Goal: Task Accomplishment & Management: Manage account settings

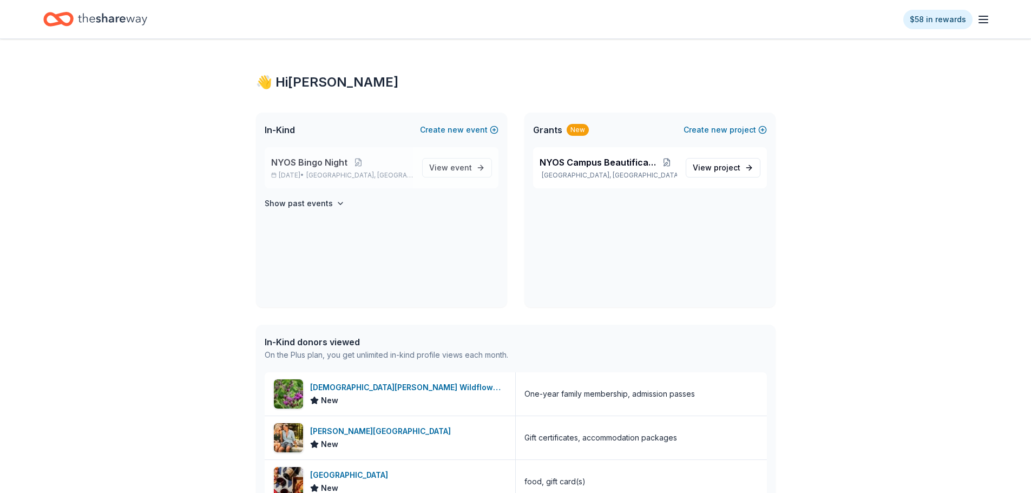
click at [382, 158] on p "NYOS Bingo Night" at bounding box center [342, 162] width 142 height 13
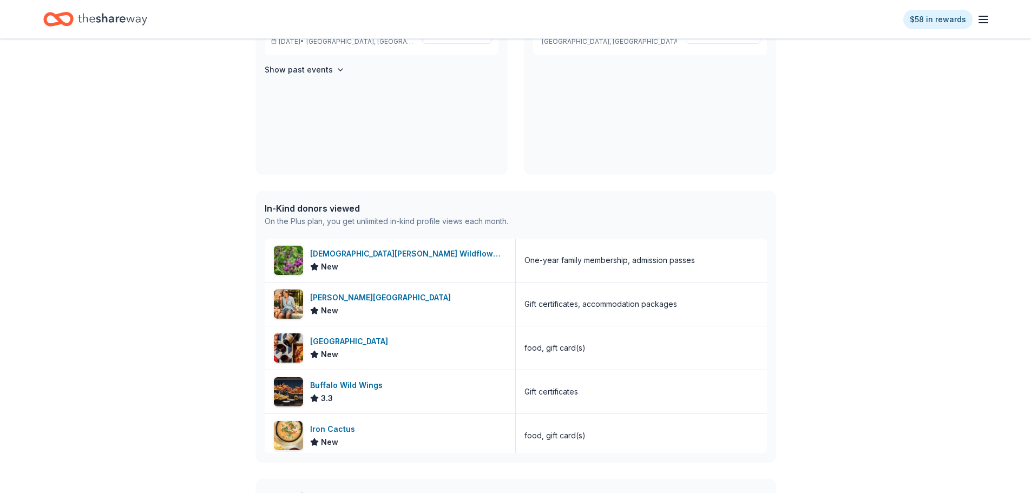
scroll to position [29, 0]
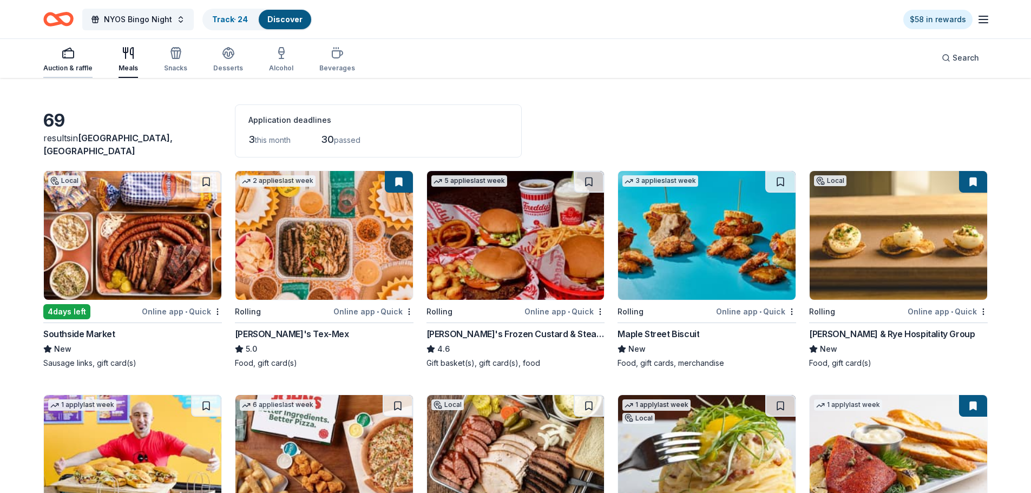
click at [68, 57] on icon "button" at bounding box center [68, 53] width 13 height 13
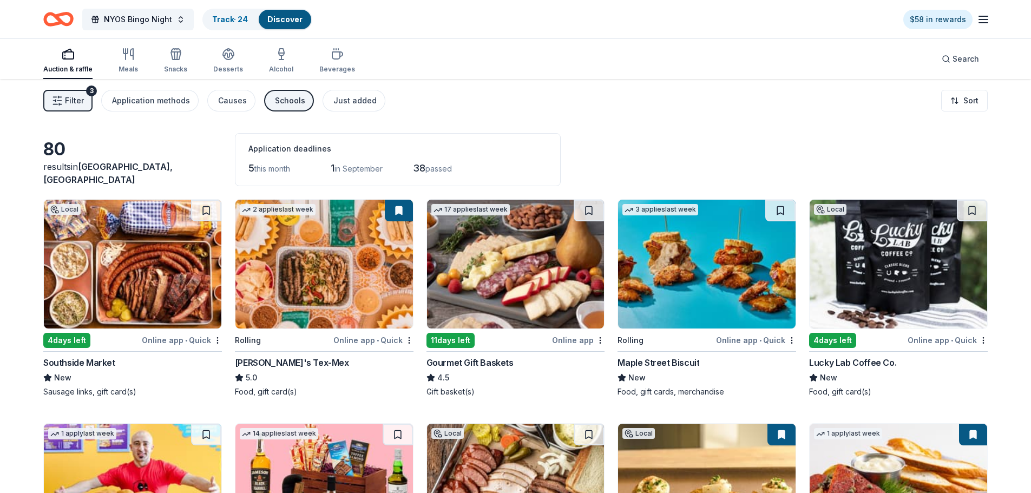
click at [275, 99] on div "Schools" at bounding box center [290, 100] width 30 height 13
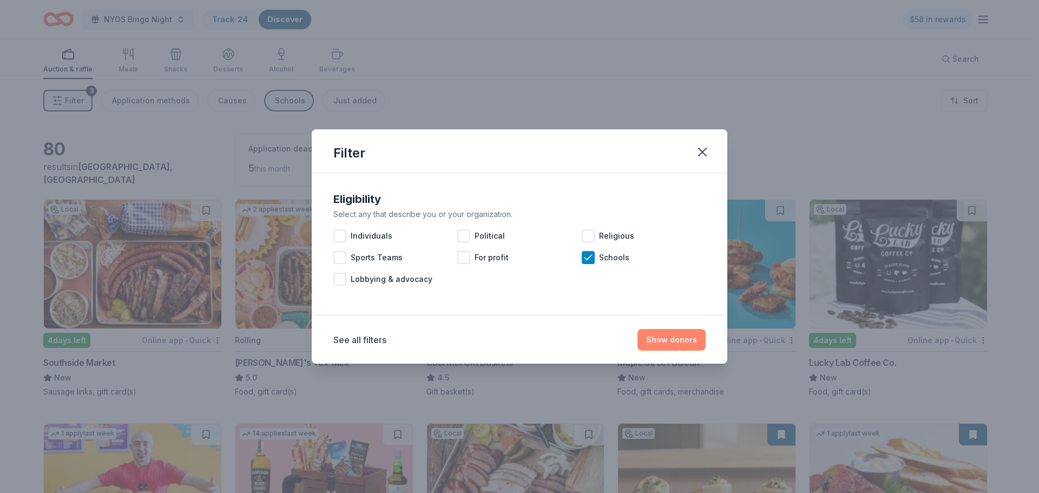
click at [660, 340] on button "Show donors" at bounding box center [672, 340] width 68 height 22
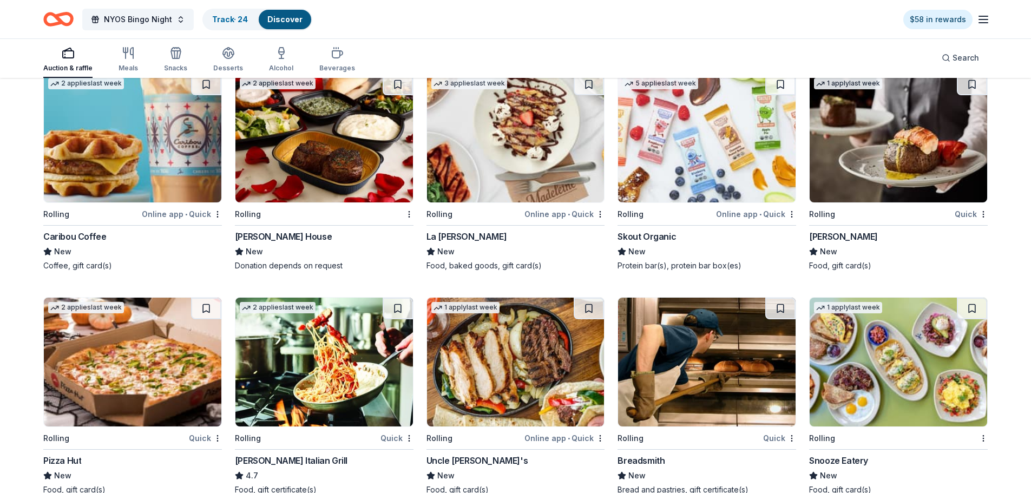
scroll to position [2854, 0]
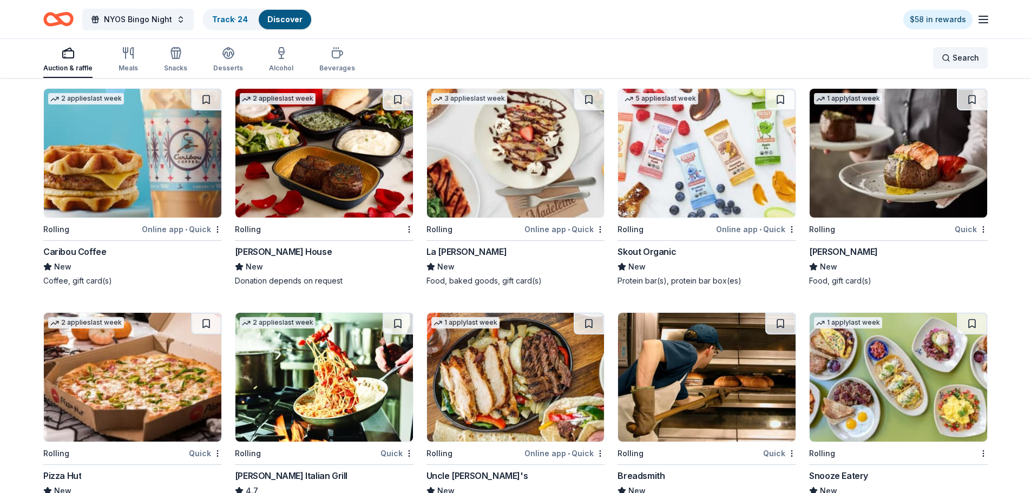
click at [955, 57] on span "Search" at bounding box center [966, 57] width 27 height 13
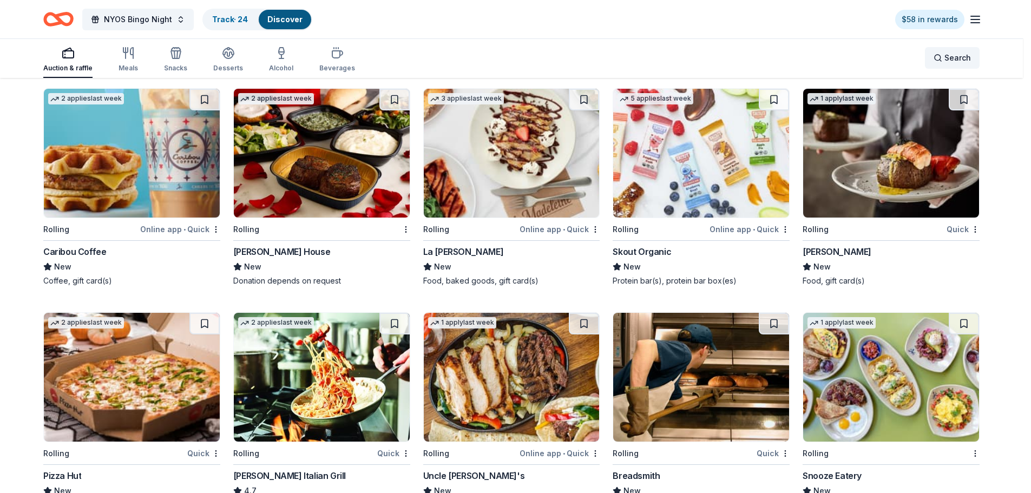
scroll to position [2843, 0]
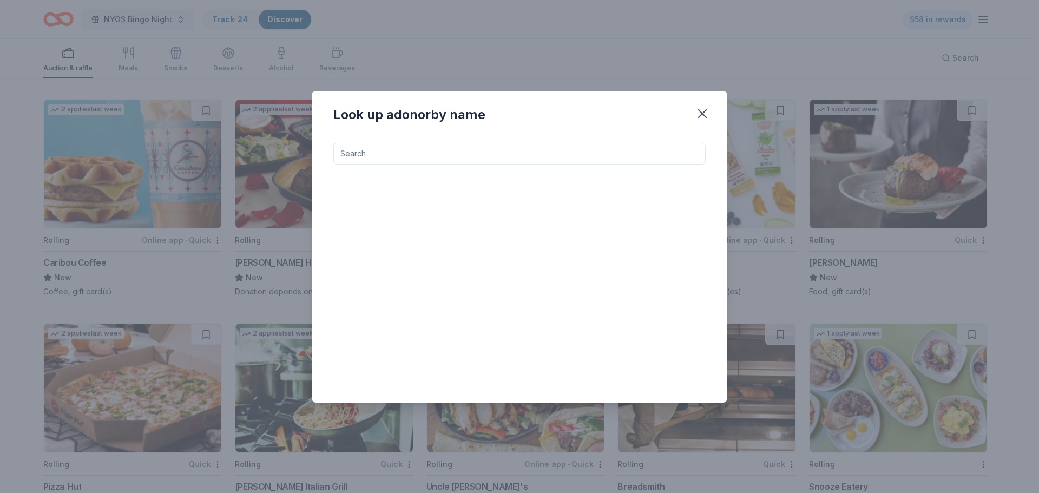
click at [387, 152] on input at bounding box center [519, 154] width 372 height 22
type input "spa gifts"
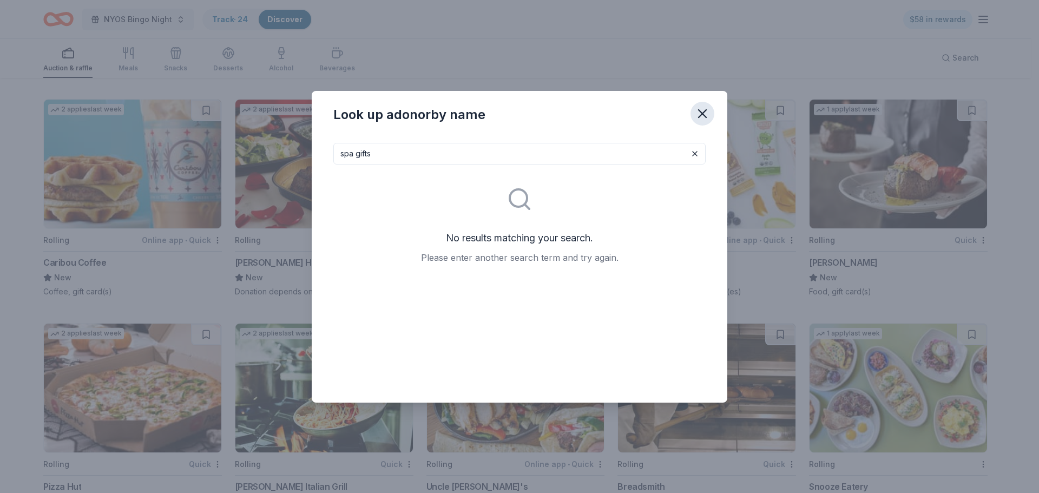
click at [697, 111] on icon "button" at bounding box center [702, 113] width 15 height 15
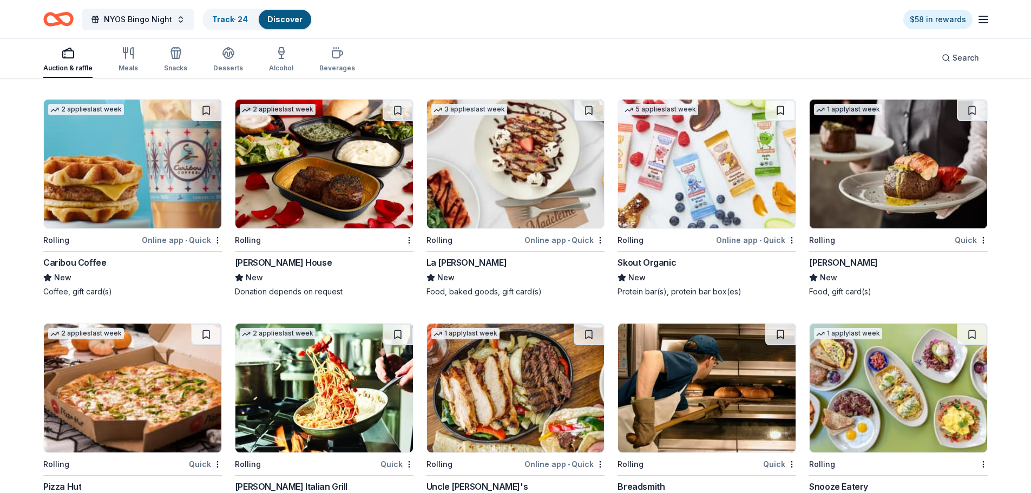
click at [55, 15] on icon "Home" at bounding box center [63, 19] width 17 height 11
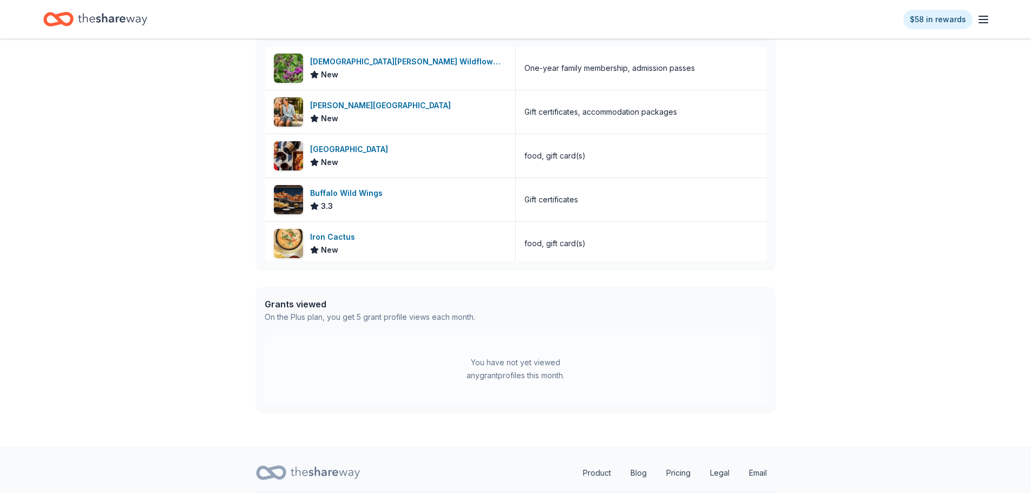
scroll to position [358, 0]
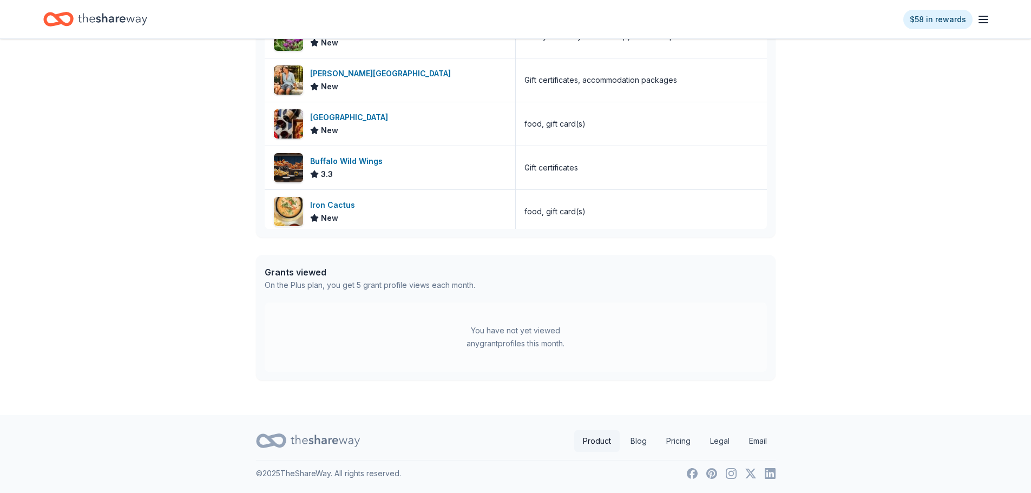
click at [598, 443] on link "Product" at bounding box center [596, 441] width 45 height 22
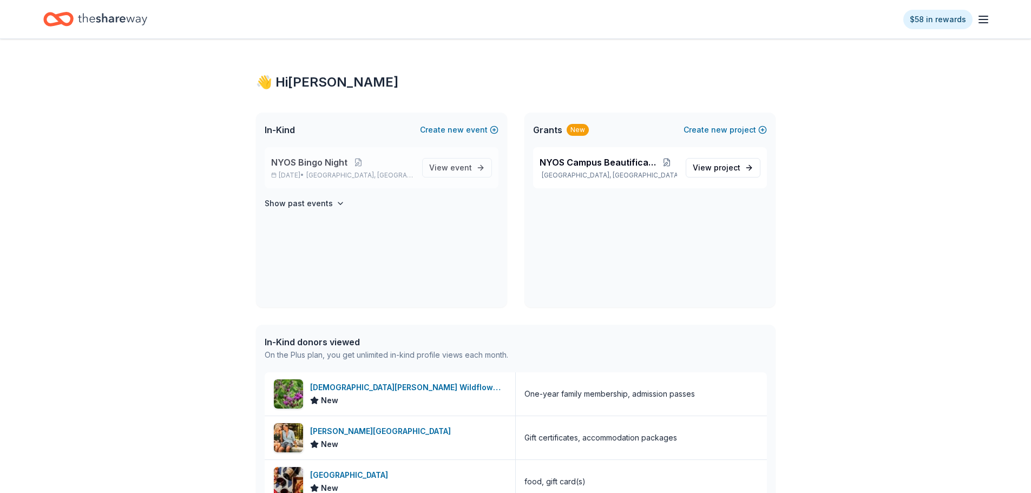
click at [343, 175] on span "[GEOGRAPHIC_DATA], [GEOGRAPHIC_DATA]" at bounding box center [359, 175] width 107 height 9
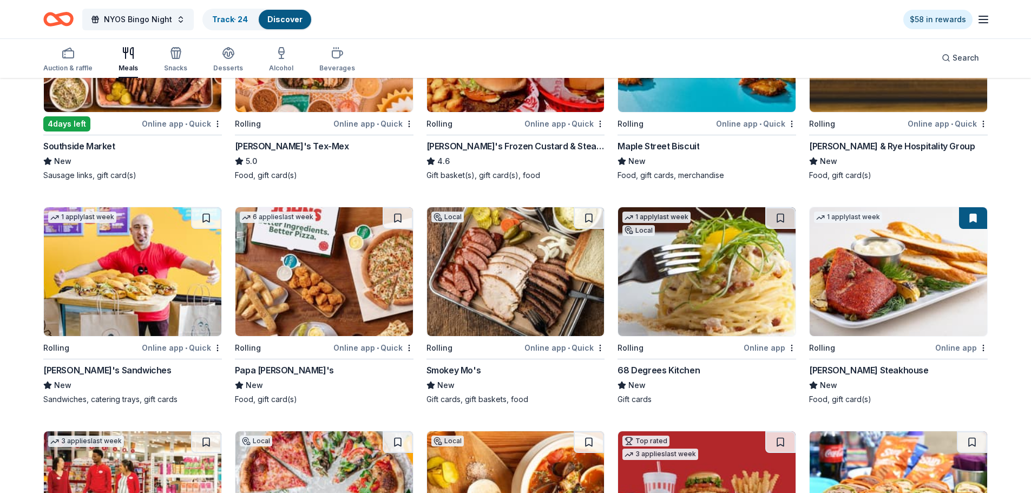
scroll to position [271, 0]
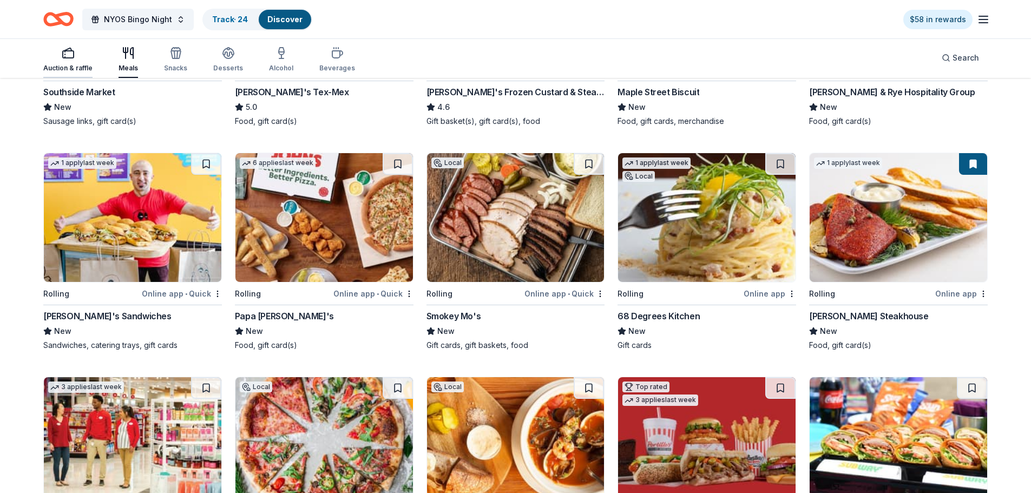
click at [65, 58] on rect "button" at bounding box center [68, 54] width 11 height 7
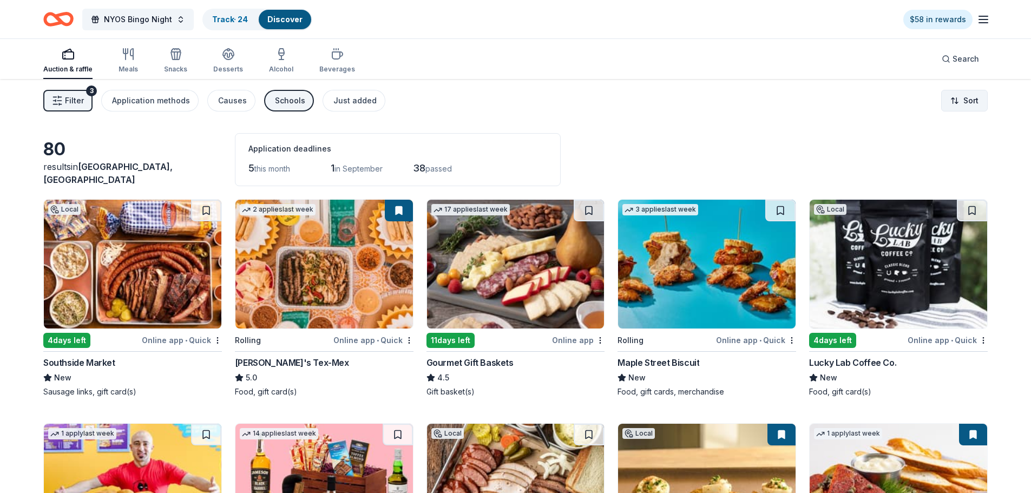
click at [965, 104] on html "NYOS Bingo Night Track · 24 Discover $58 in rewards Auction & raffle Meals Snac…" at bounding box center [515, 246] width 1031 height 493
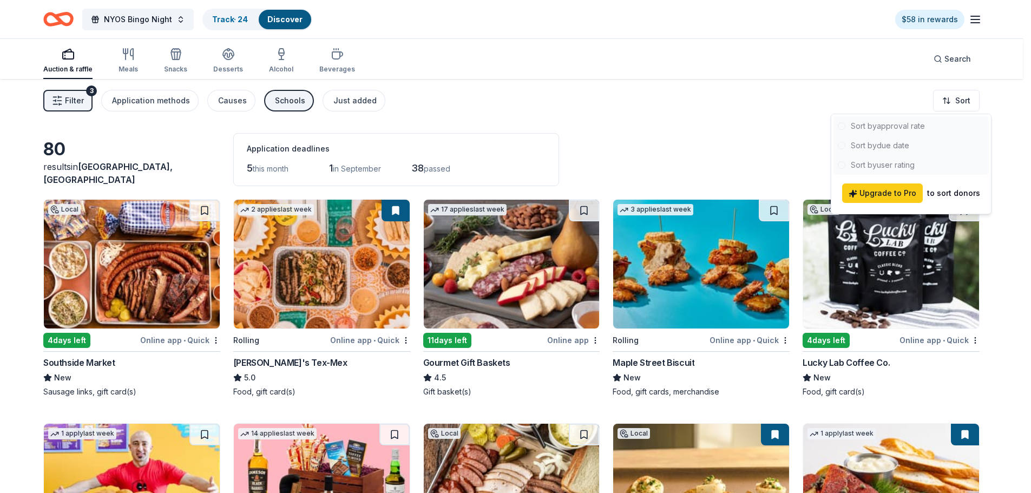
click at [720, 161] on html "NYOS Bingo Night Track · 24 Discover $58 in rewards Auction & raffle Meals Snac…" at bounding box center [515, 246] width 1031 height 493
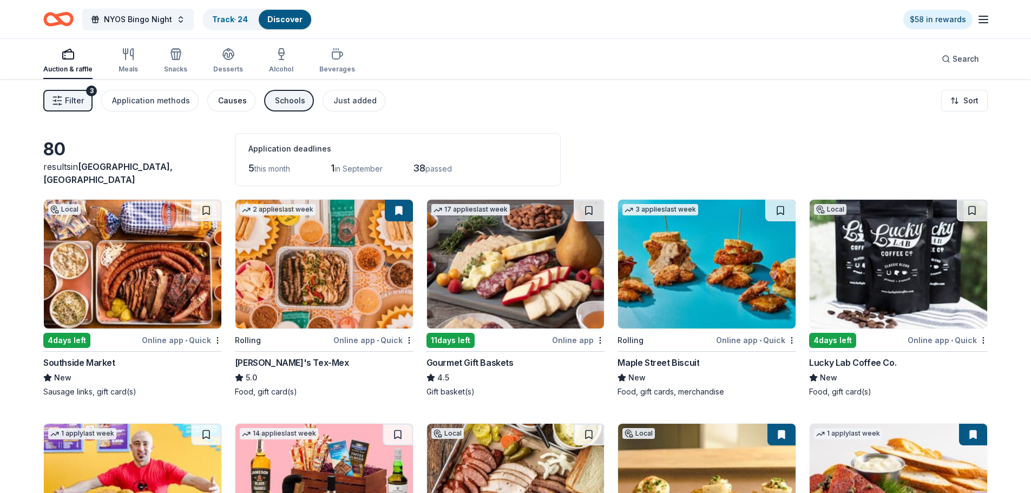
click at [220, 99] on div "Causes" at bounding box center [232, 100] width 29 height 13
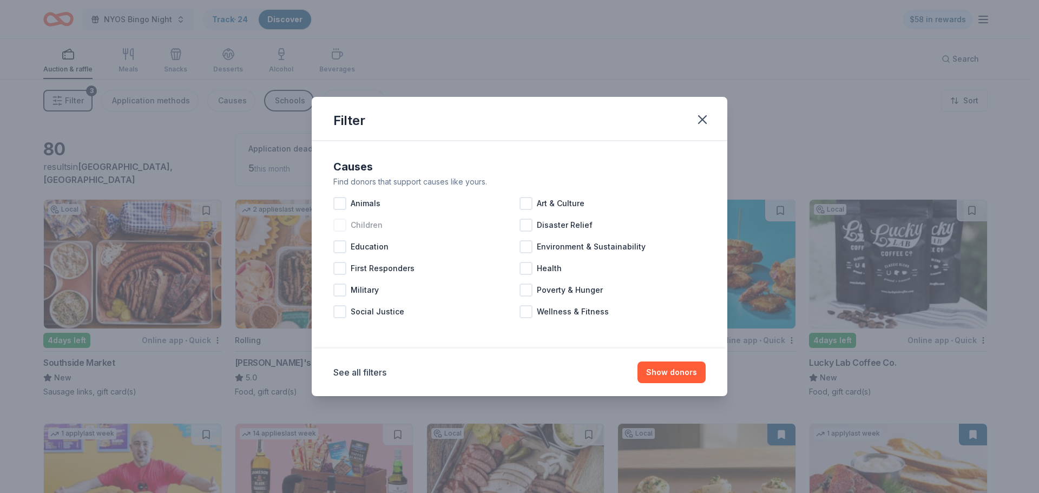
click at [356, 223] on span "Children" at bounding box center [367, 225] width 32 height 13
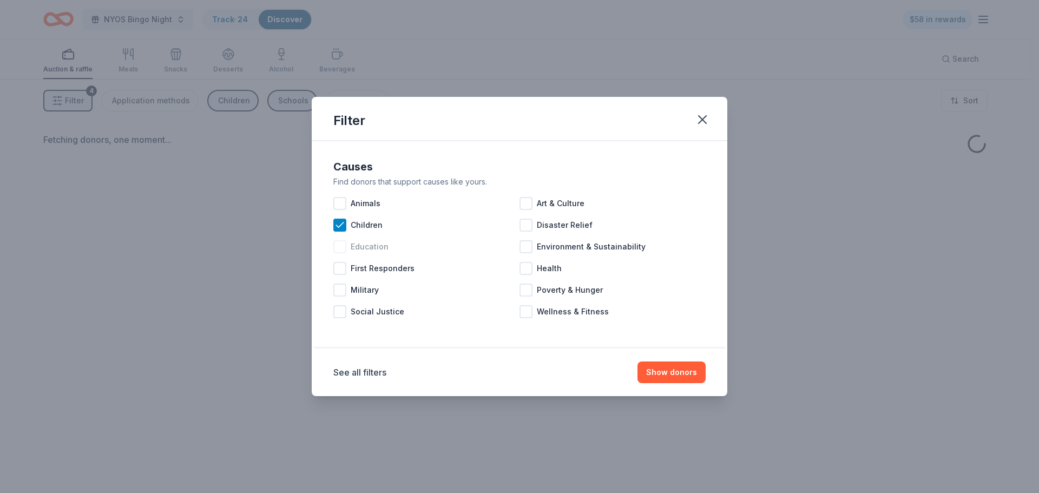
click at [373, 247] on span "Education" at bounding box center [370, 246] width 38 height 13
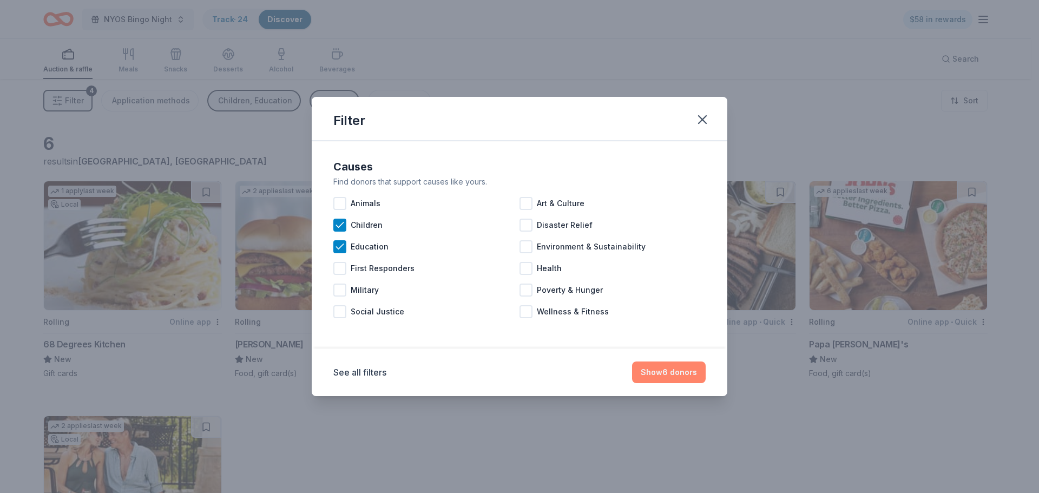
click at [678, 373] on button "Show 6 donors" at bounding box center [669, 373] width 74 height 22
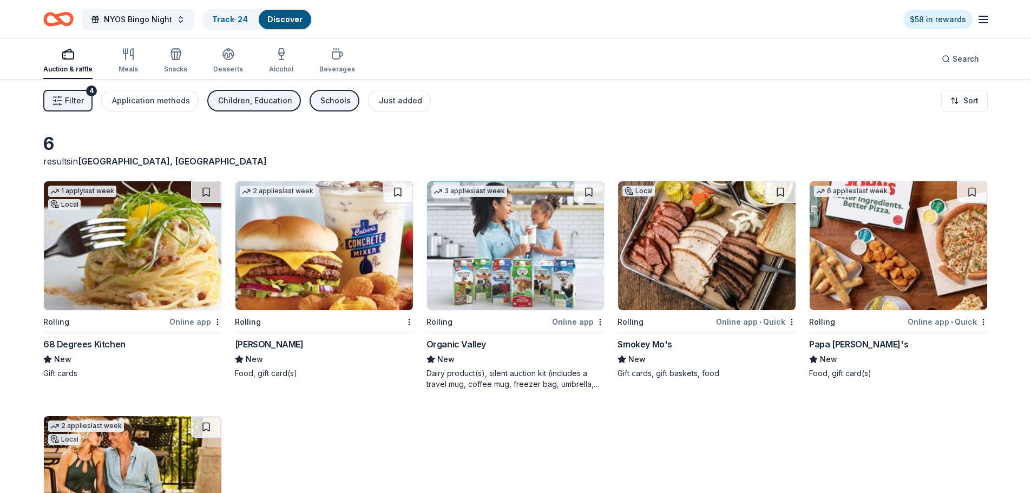
click at [283, 16] on link "Discover" at bounding box center [284, 19] width 35 height 9
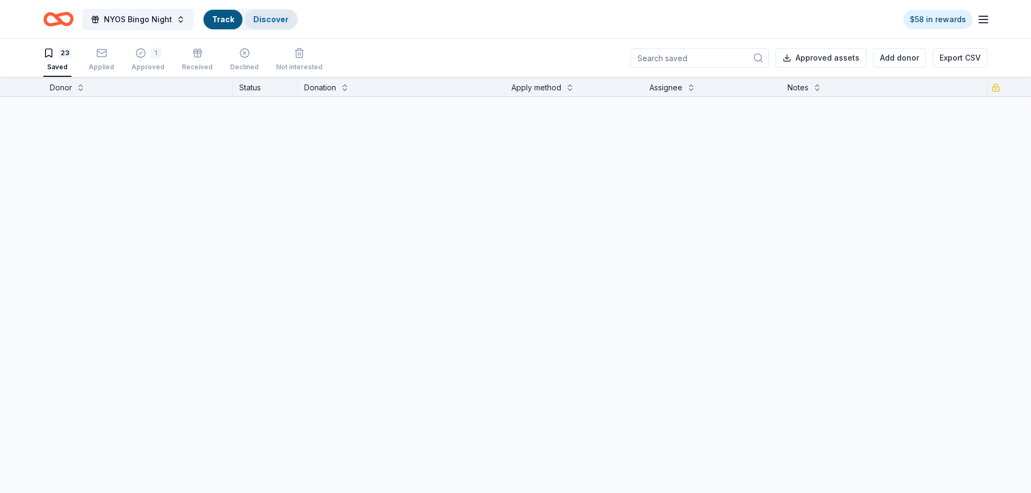
scroll to position [1, 0]
click at [245, 19] on div "Discover" at bounding box center [271, 19] width 53 height 19
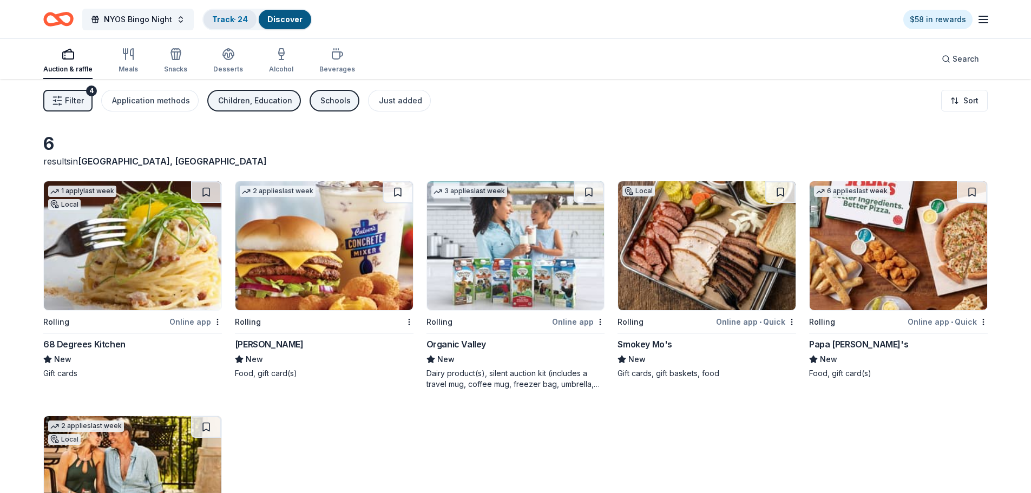
click at [220, 15] on link "Track · 24" at bounding box center [230, 19] width 36 height 9
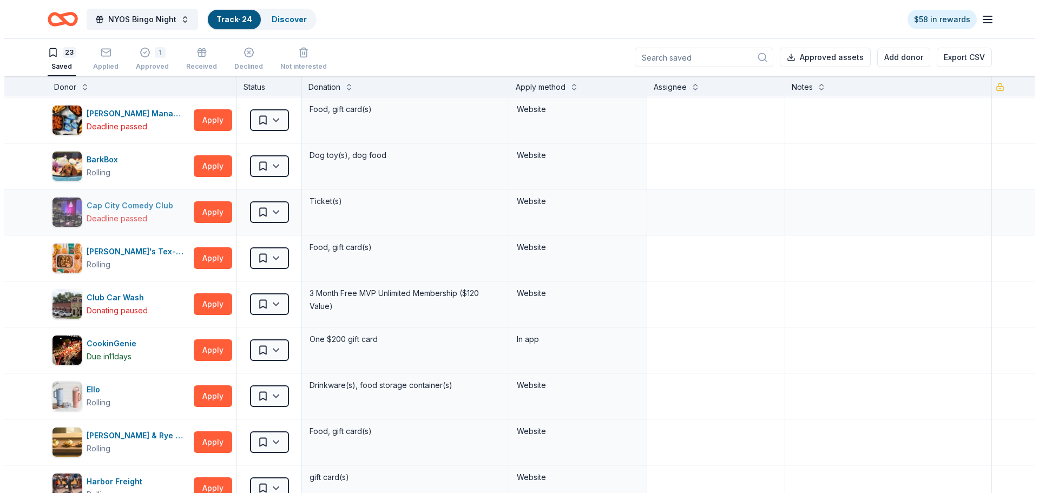
scroll to position [162, 0]
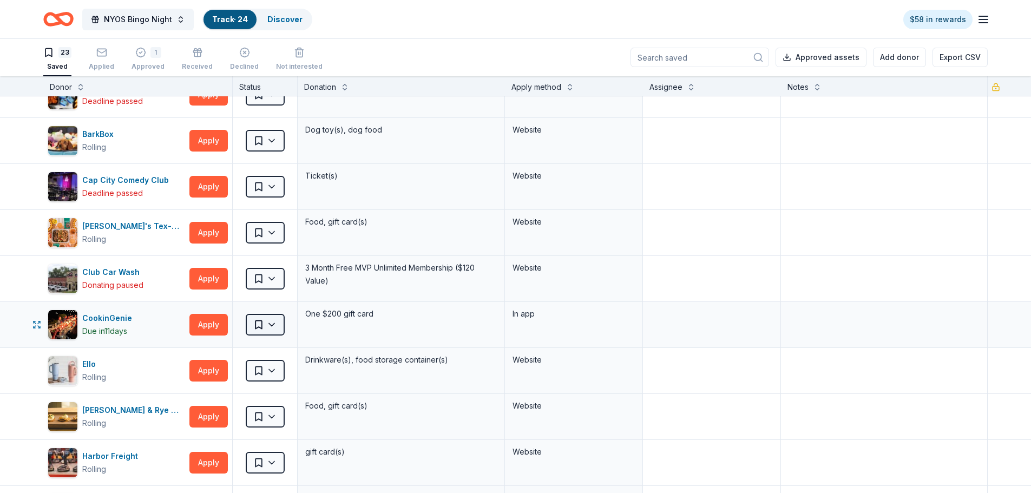
click at [258, 324] on html "NYOS Bingo Night Track · 24 Discover $58 in rewards 23 Saved Applied 1 Approved…" at bounding box center [515, 245] width 1031 height 493
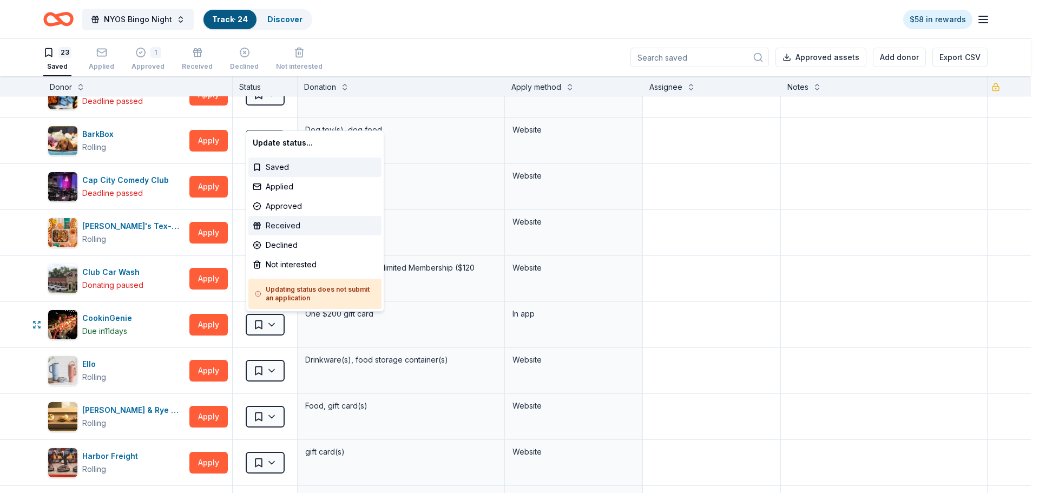
click at [272, 229] on div "Received" at bounding box center [314, 225] width 133 height 19
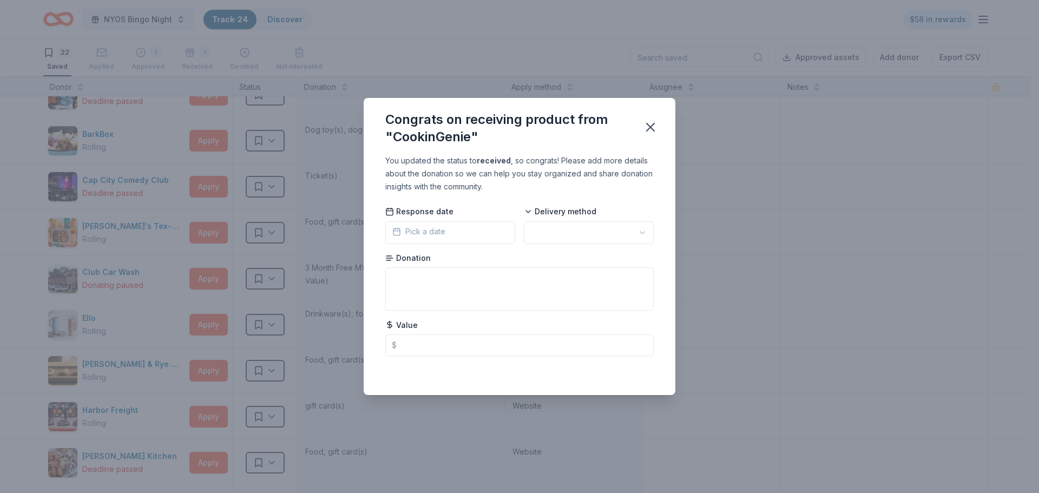
click at [397, 229] on rect "button" at bounding box center [396, 232] width 6 height 6
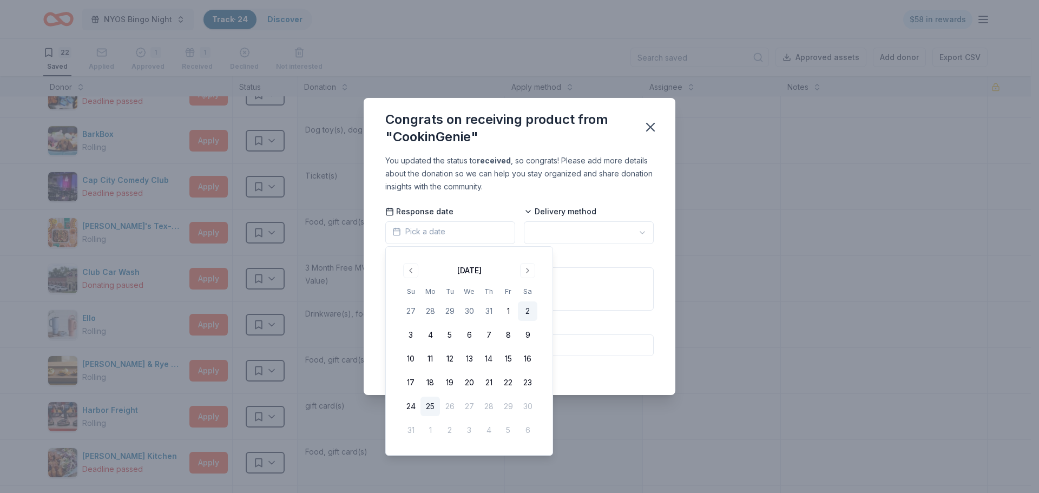
click at [527, 311] on button "2" at bounding box center [527, 310] width 19 height 19
click at [553, 226] on html "NYOS Bingo Night Track · 24 Discover $58 in rewards 22 Saved Applied 1 Approved…" at bounding box center [519, 245] width 1039 height 493
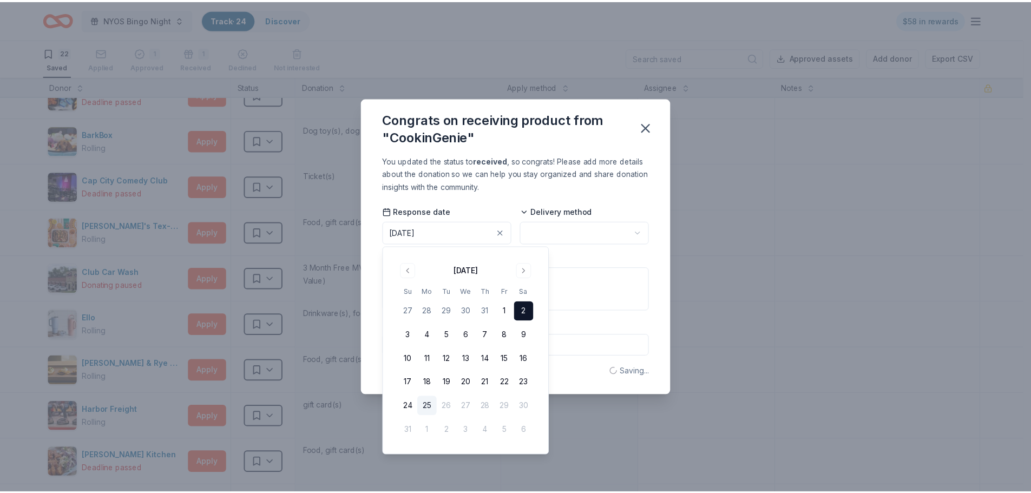
scroll to position [0, 0]
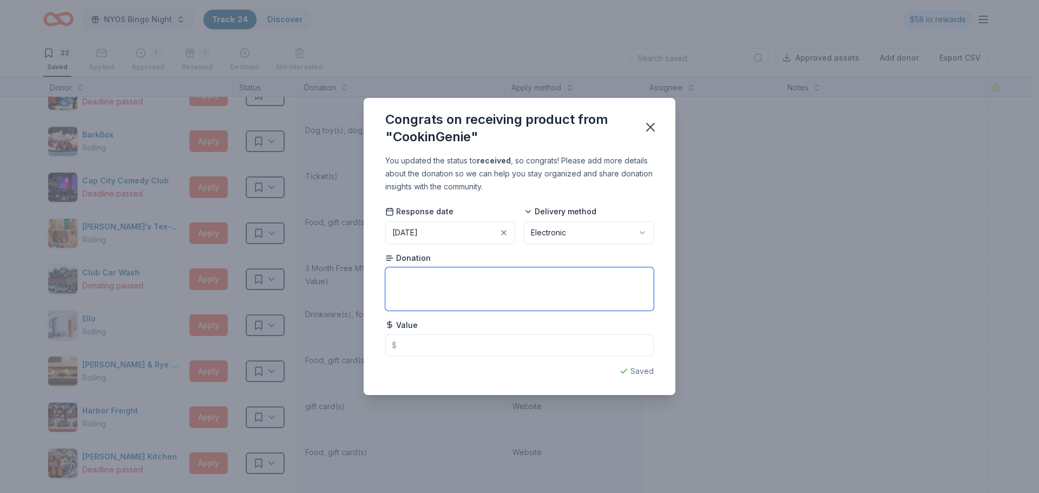
click at [396, 278] on textarea at bounding box center [519, 288] width 268 height 43
click at [392, 279] on textarea "$200 gift card" at bounding box center [519, 288] width 268 height 43
type textarea "worth $200 gift card"
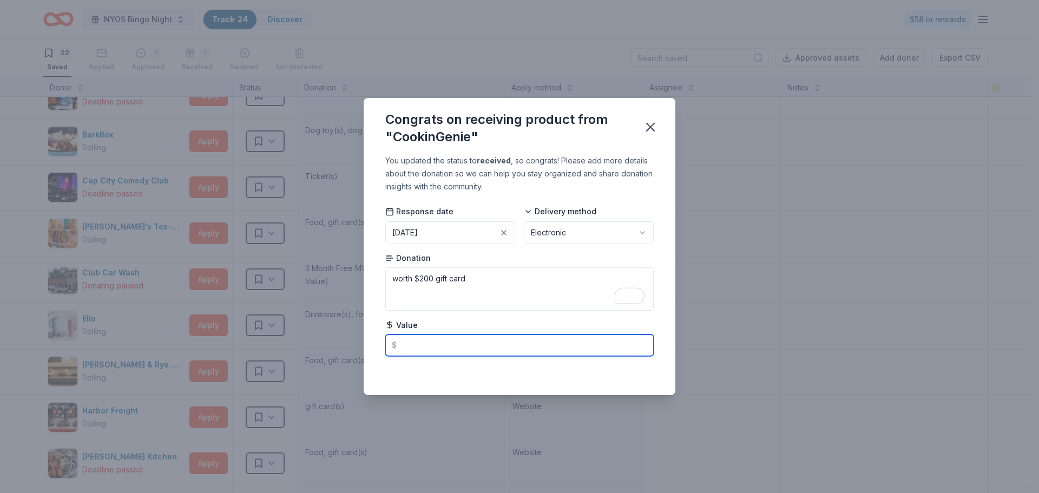
click at [391, 341] on input "text" at bounding box center [519, 345] width 268 height 22
type input "200.00"
click at [497, 373] on div "Saved" at bounding box center [519, 371] width 268 height 13
drag, startPoint x: 469, startPoint y: 279, endPoint x: 378, endPoint y: 284, distance: 90.5
click at [378, 284] on div "You updated the status to received , so congrats! Please add more details about…" at bounding box center [520, 274] width 312 height 241
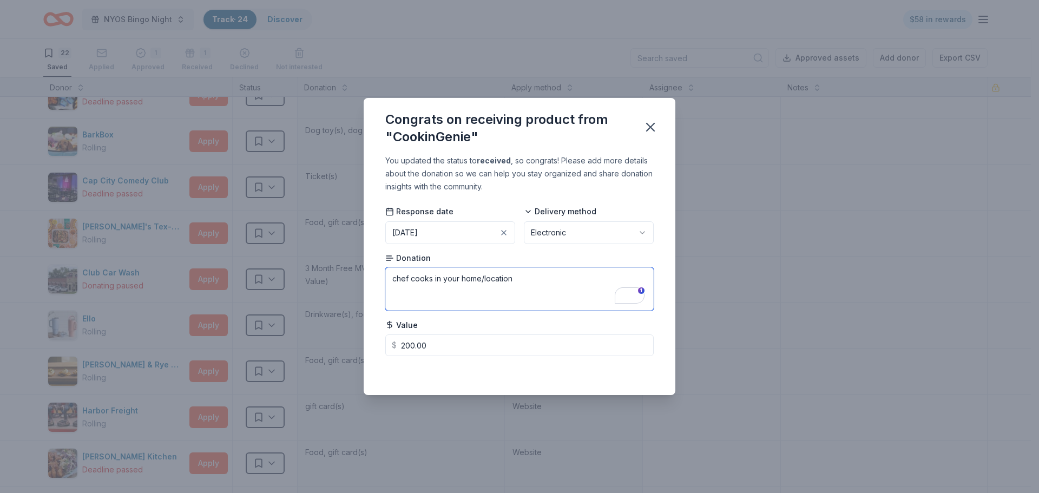
type textarea "chef cooks in your home/location"
click at [537, 345] on input "200.00" at bounding box center [519, 345] width 268 height 22
click at [541, 376] on div "Saved" at bounding box center [519, 371] width 268 height 13
click at [652, 124] on icon "button" at bounding box center [650, 127] width 15 height 15
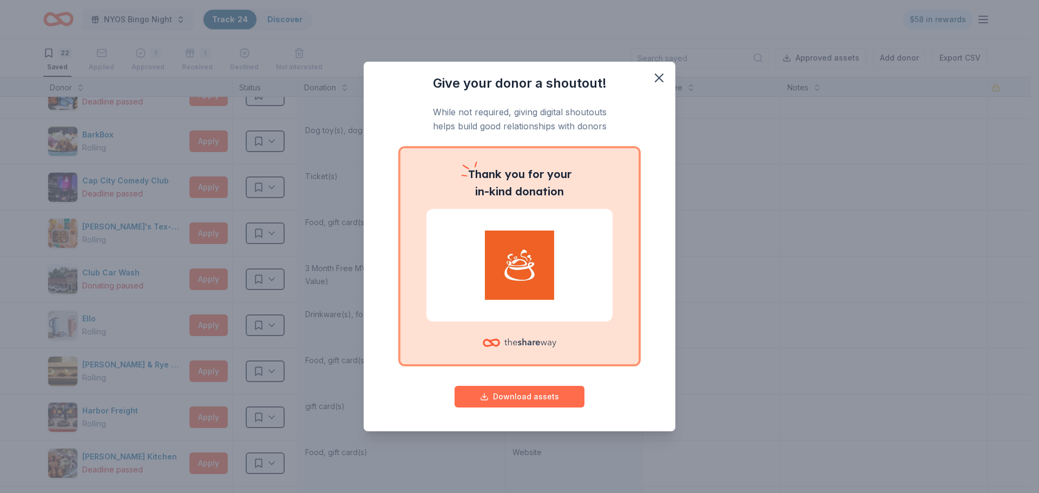
click at [513, 399] on button "Download assets" at bounding box center [520, 397] width 130 height 22
click at [659, 77] on icon "button" at bounding box center [659, 78] width 8 height 8
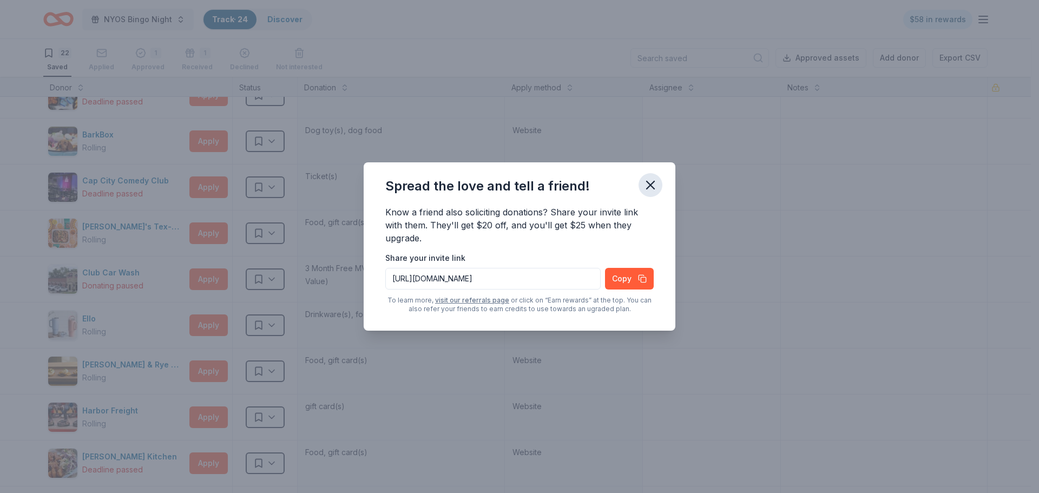
click at [643, 183] on icon "button" at bounding box center [650, 185] width 15 height 15
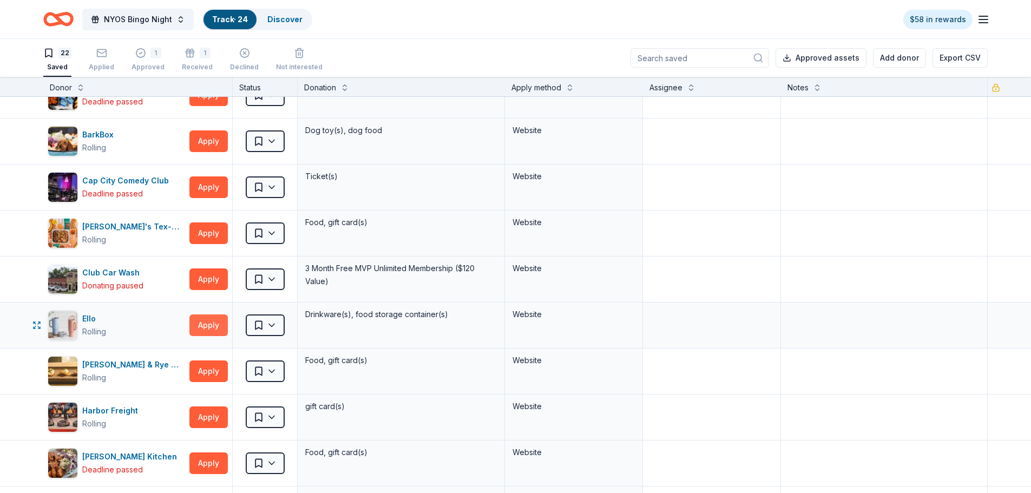
click at [205, 323] on button "Apply" at bounding box center [208, 325] width 38 height 22
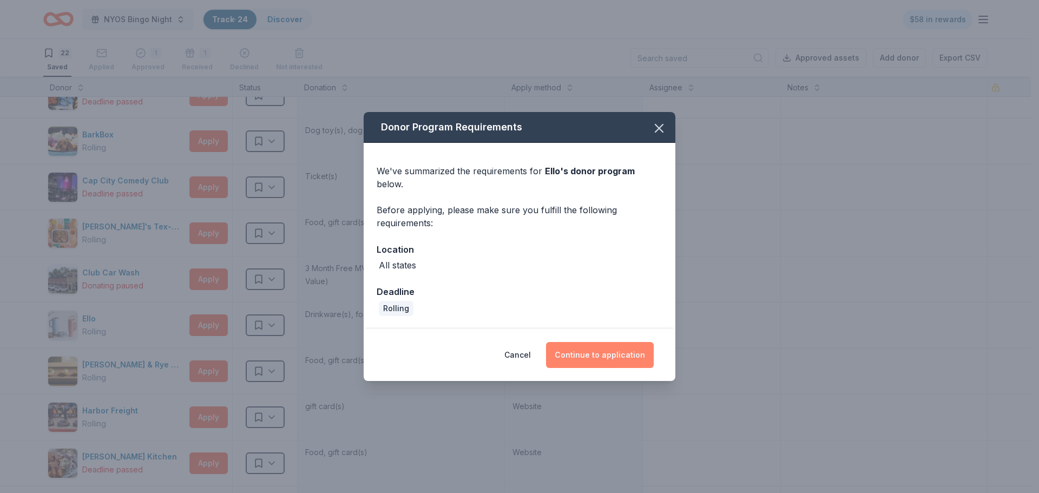
click at [595, 350] on button "Continue to application" at bounding box center [600, 355] width 108 height 26
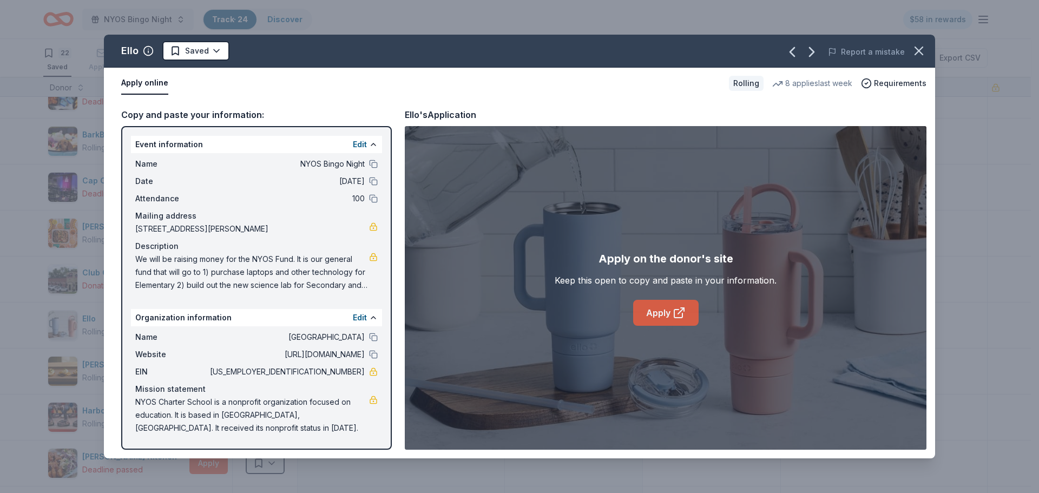
click at [661, 313] on link "Apply" at bounding box center [665, 313] width 65 height 26
click at [916, 49] on icon "button" at bounding box center [918, 50] width 15 height 15
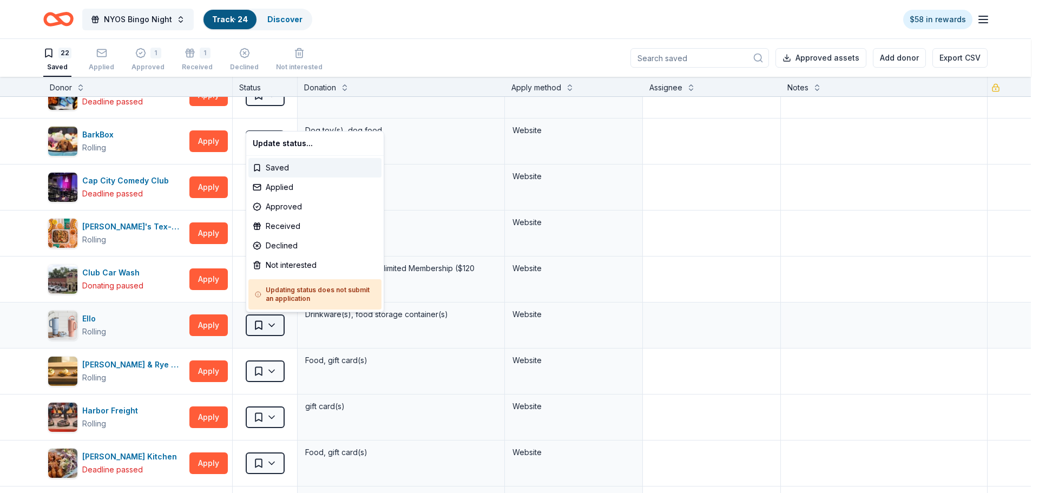
click at [270, 325] on html "NYOS Bingo Night Track · 24 Discover $58 in rewards 22 Saved Applied 1 Approved…" at bounding box center [519, 246] width 1039 height 493
click at [283, 184] on div "Applied" at bounding box center [314, 187] width 133 height 19
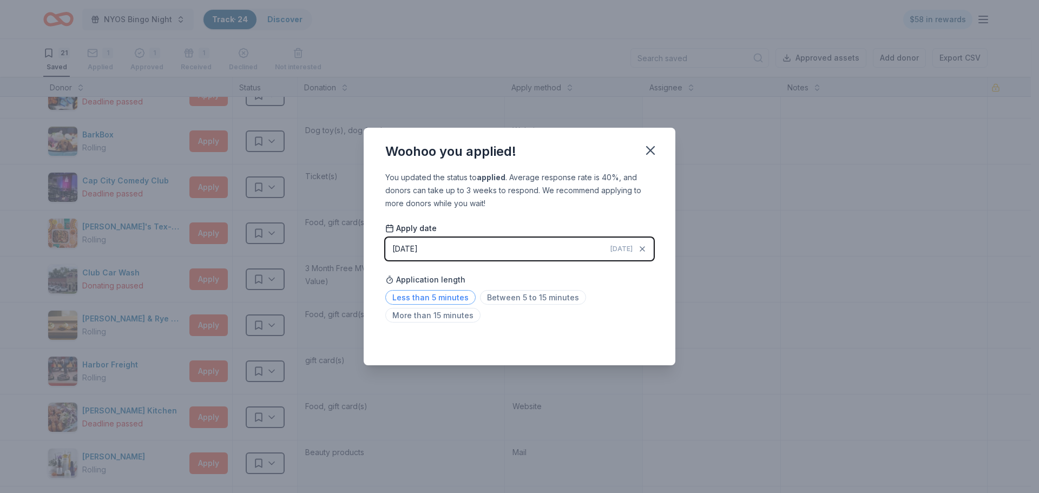
click at [423, 296] on span "Less than 5 minutes" at bounding box center [430, 297] width 90 height 15
click at [647, 155] on icon "button" at bounding box center [650, 150] width 15 height 15
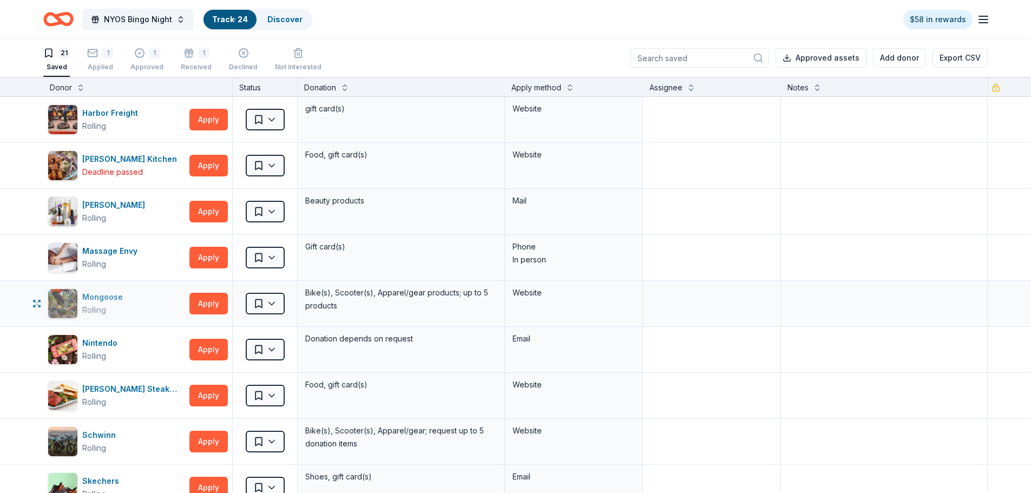
scroll to position [433, 0]
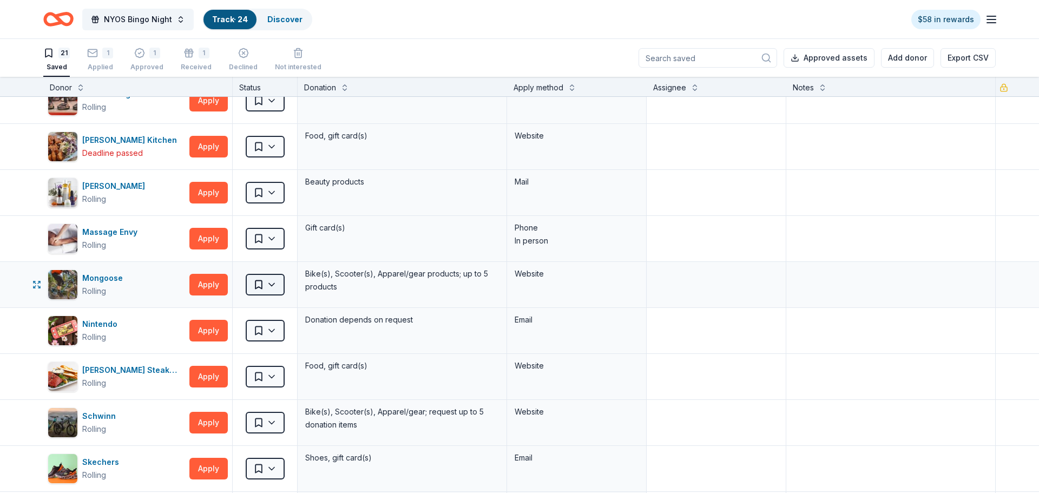
click at [255, 287] on html "NYOS Bingo Night Track · 24 Discover $58 in rewards 21 Saved 1 Applied 1 Approv…" at bounding box center [519, 246] width 1039 height 493
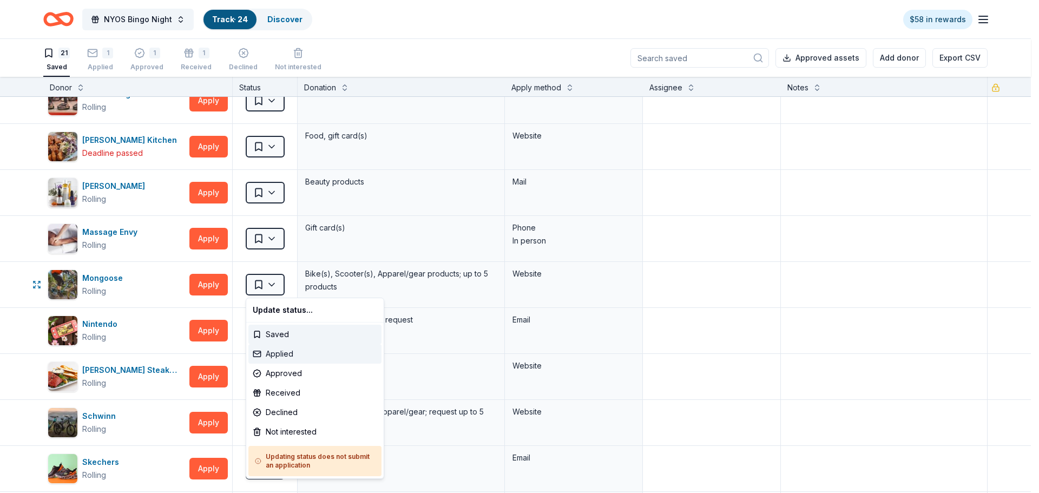
click at [270, 356] on div "Applied" at bounding box center [314, 353] width 133 height 19
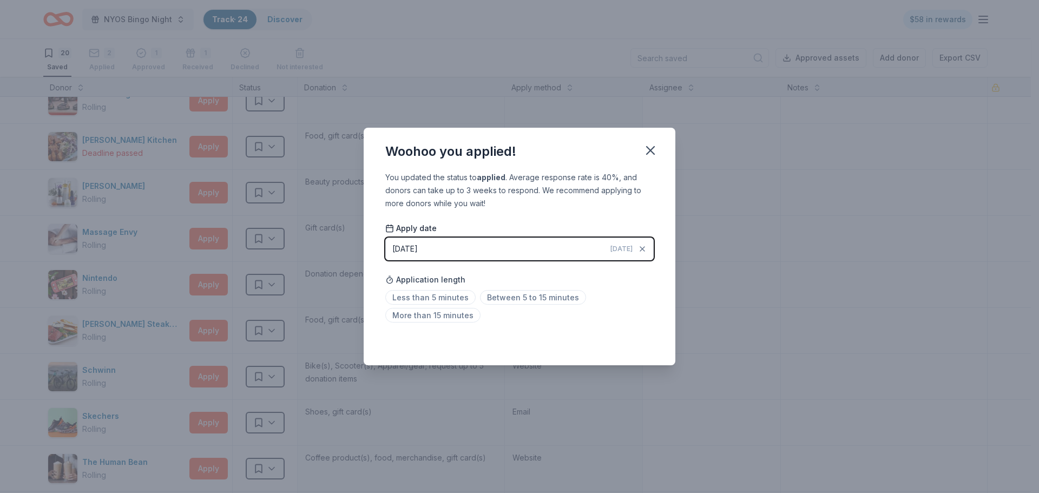
click at [437, 251] on button "[DATE] [DATE]" at bounding box center [519, 249] width 268 height 23
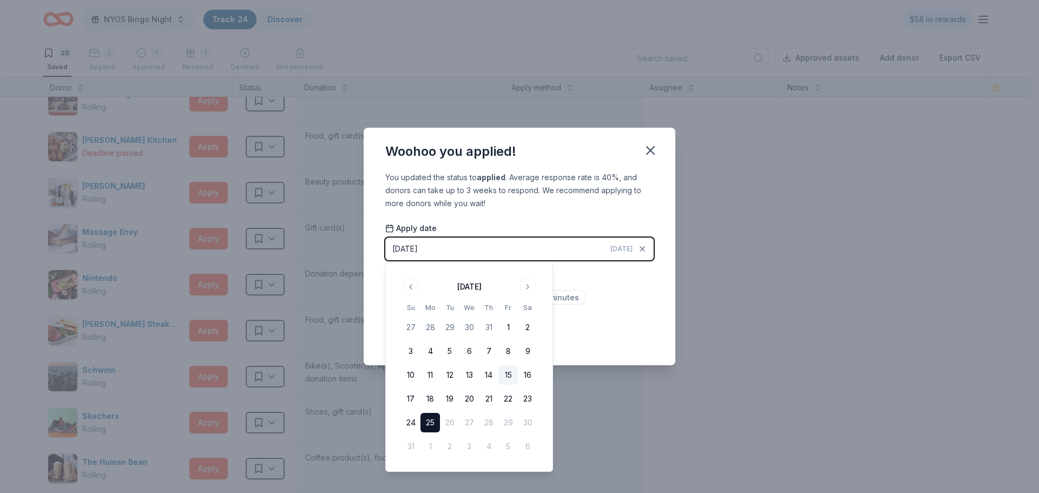
click at [509, 375] on button "15" at bounding box center [507, 374] width 19 height 19
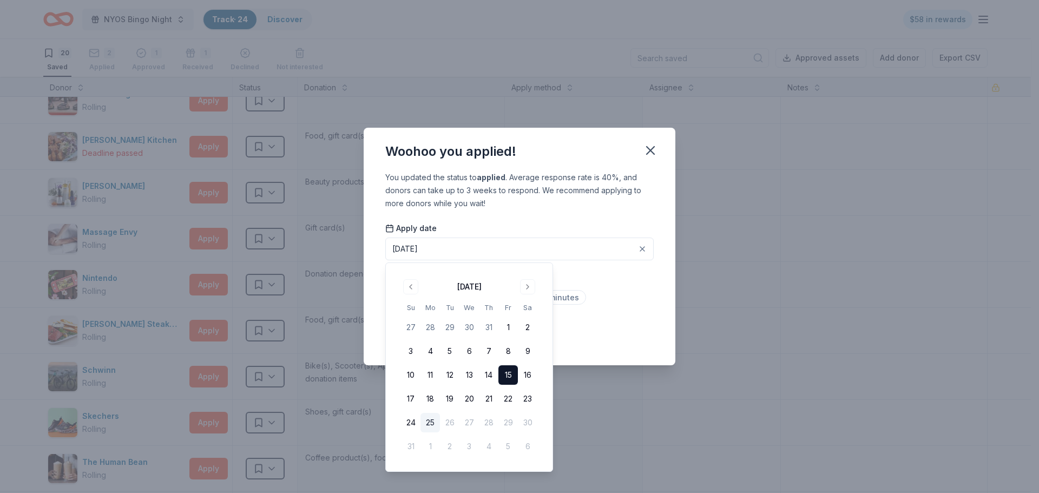
click at [612, 301] on div "Less than 5 minutes Between 5 to 15 minutes More than 15 minutes" at bounding box center [519, 309] width 268 height 36
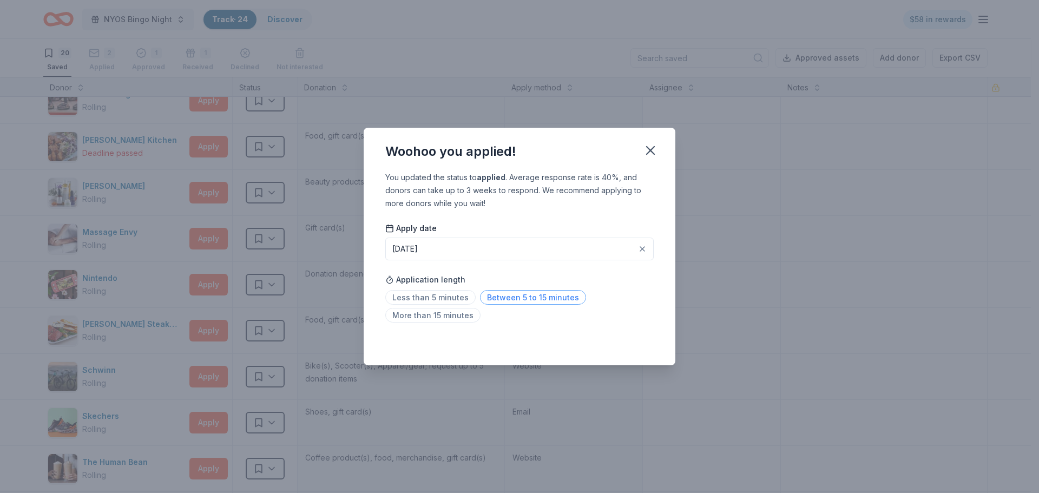
click at [498, 296] on span "Between 5 to 15 minutes" at bounding box center [533, 297] width 106 height 15
click at [655, 151] on icon "button" at bounding box center [650, 150] width 15 height 15
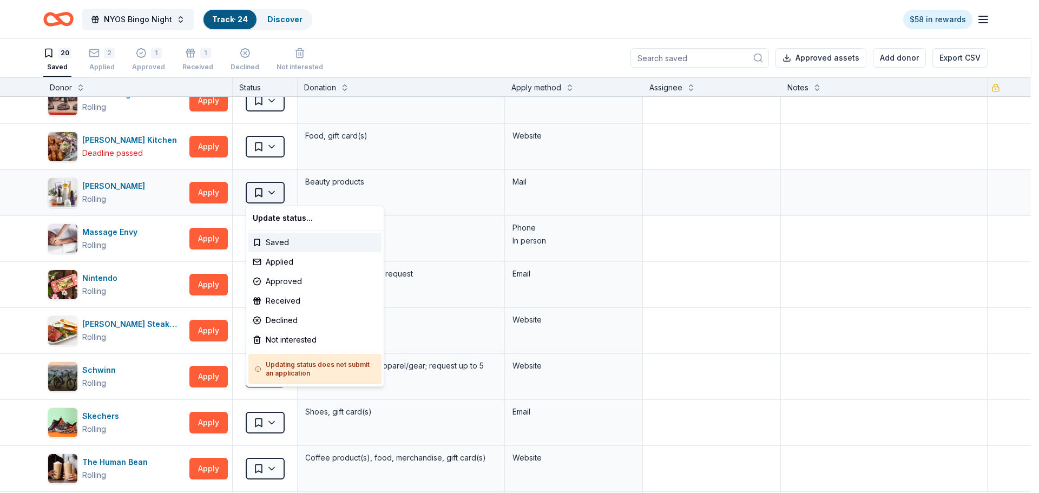
click at [263, 190] on html "NYOS Bingo Night Track · 24 Discover $58 in rewards 20 Saved 2 Applied 1 Approv…" at bounding box center [519, 246] width 1039 height 493
click at [279, 261] on div "Applied" at bounding box center [314, 261] width 133 height 19
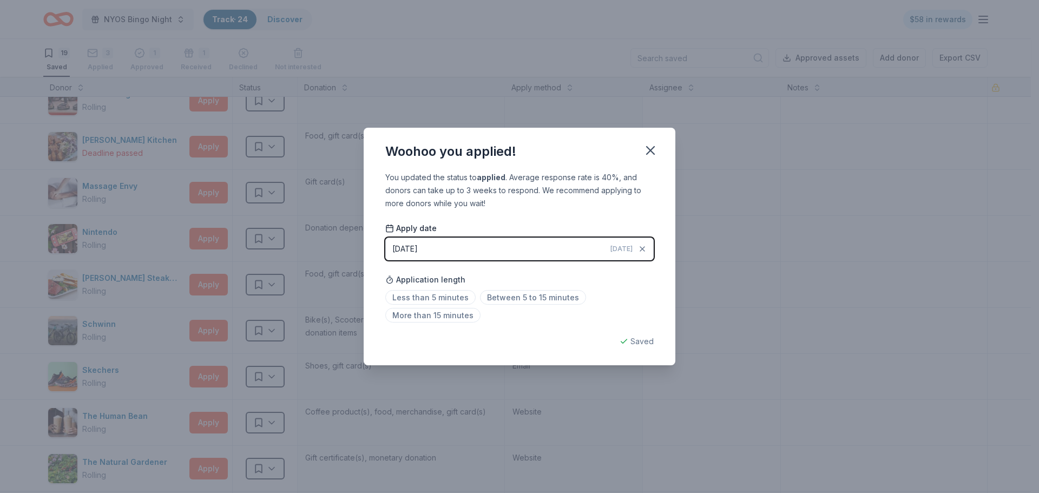
click at [460, 251] on button "[DATE] [DATE]" at bounding box center [519, 249] width 268 height 23
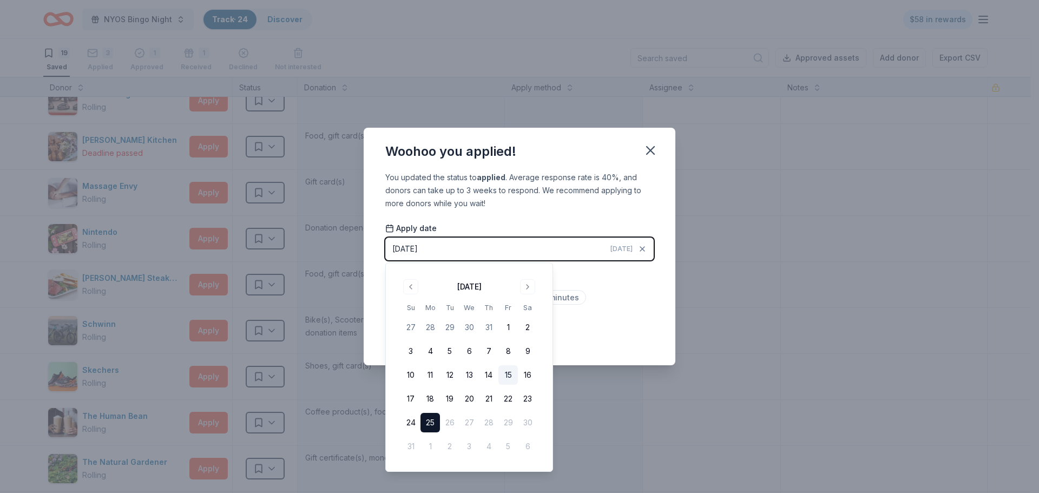
click at [505, 371] on button "15" at bounding box center [507, 374] width 19 height 19
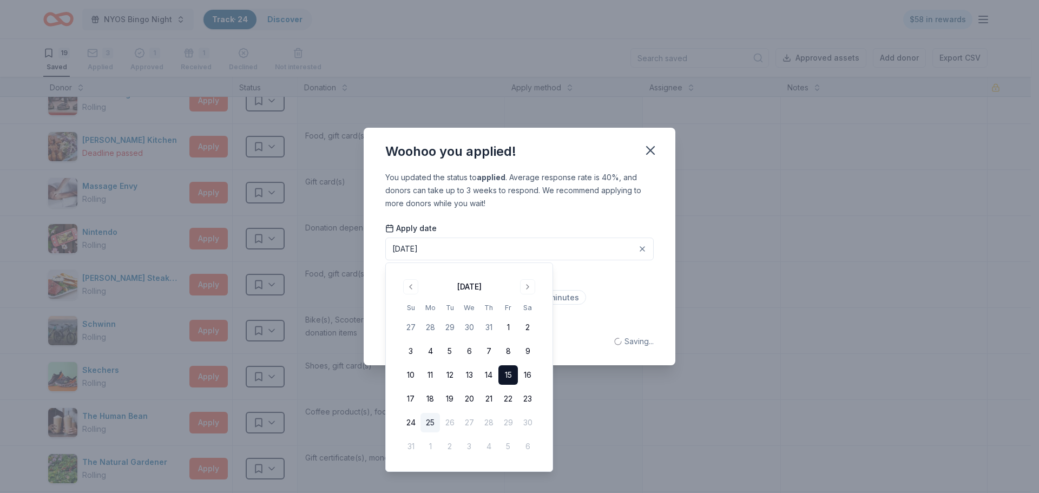
click at [615, 290] on div "Application length Less than 5 minutes Between 5 to 15 minutes More than 15 min…" at bounding box center [519, 297] width 268 height 57
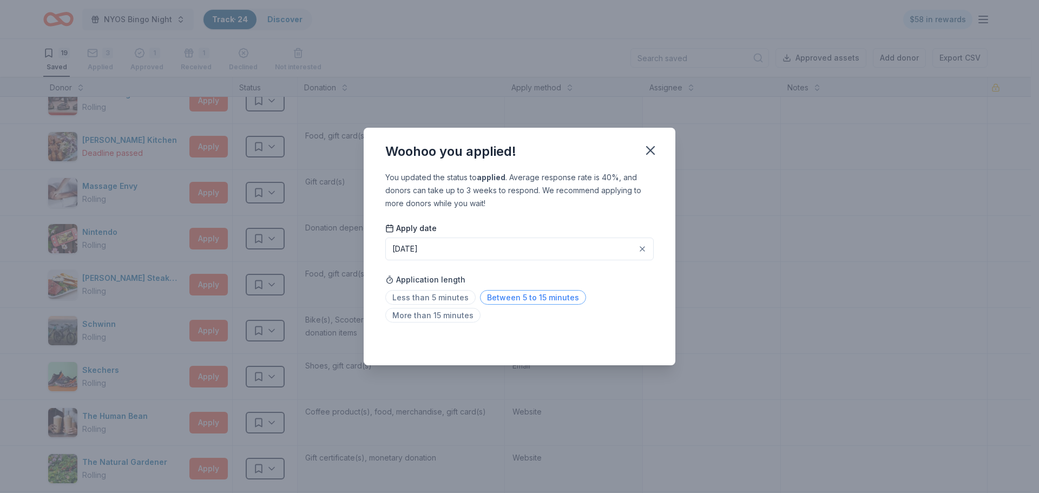
click at [489, 297] on span "Between 5 to 15 minutes" at bounding box center [533, 297] width 106 height 15
click at [653, 150] on icon "button" at bounding box center [650, 150] width 15 height 15
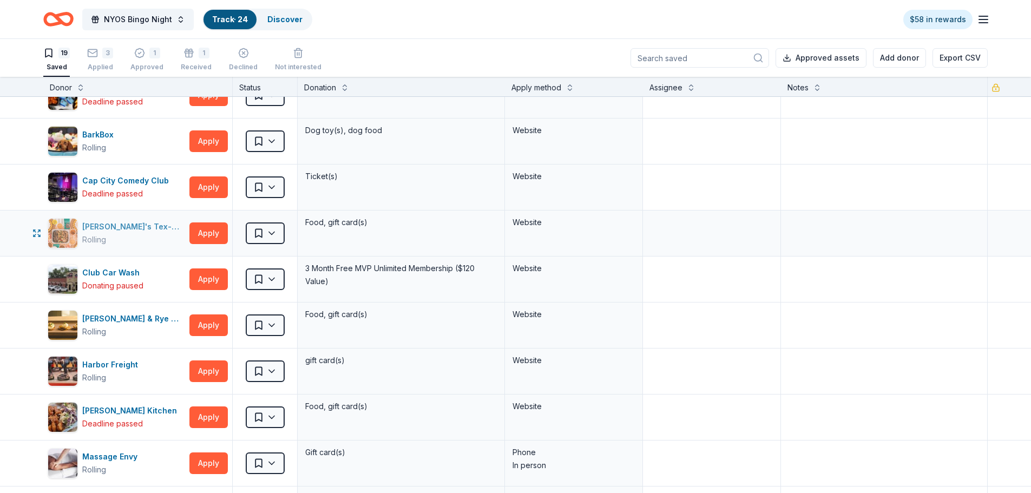
scroll to position [217, 0]
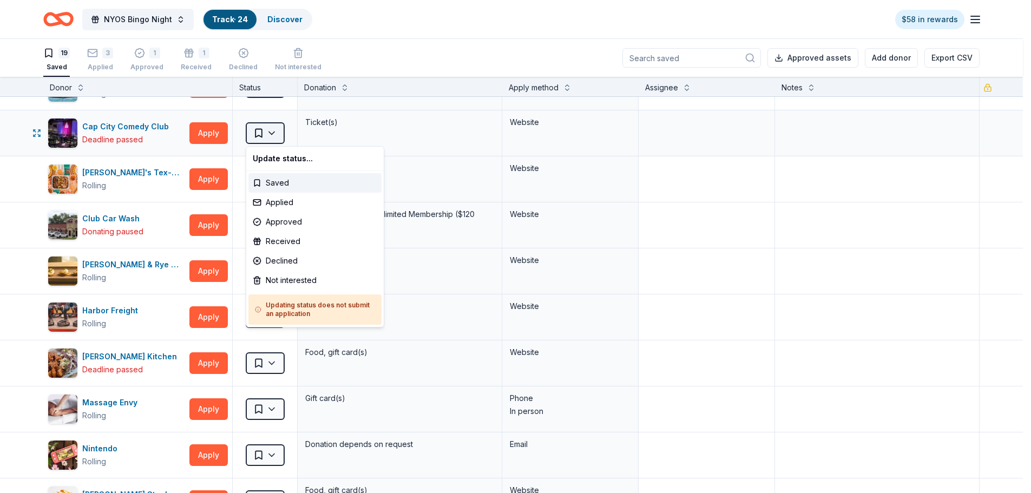
click at [261, 135] on html "NYOS Bingo Night Track · 24 Discover $58 in rewards 19 Saved 3 Applied 1 Approv…" at bounding box center [515, 246] width 1031 height 493
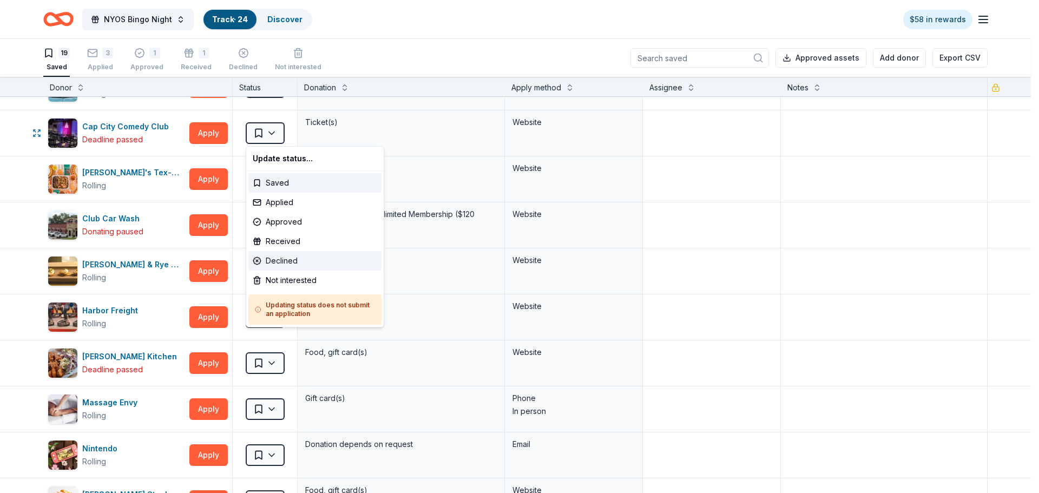
click at [282, 263] on div "Declined" at bounding box center [314, 260] width 133 height 19
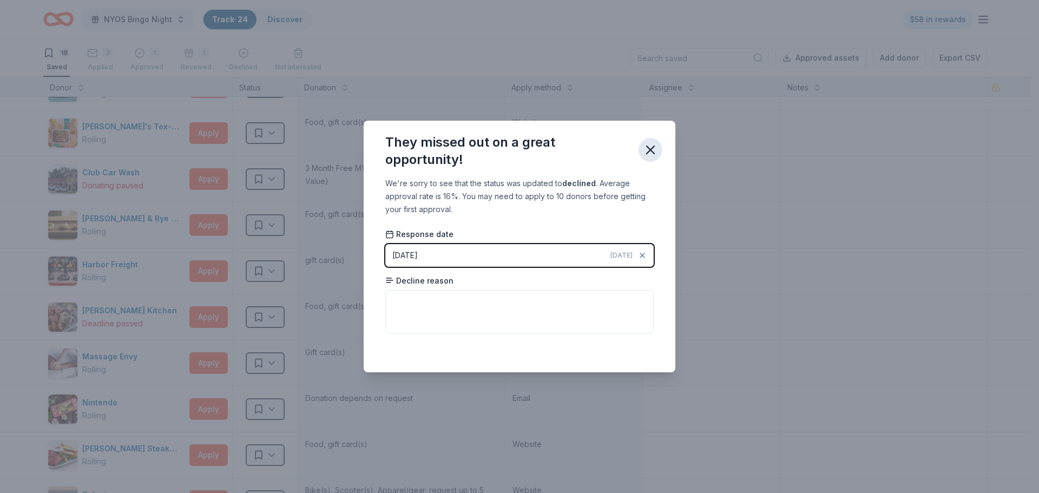
click at [648, 153] on icon "button" at bounding box center [651, 150] width 8 height 8
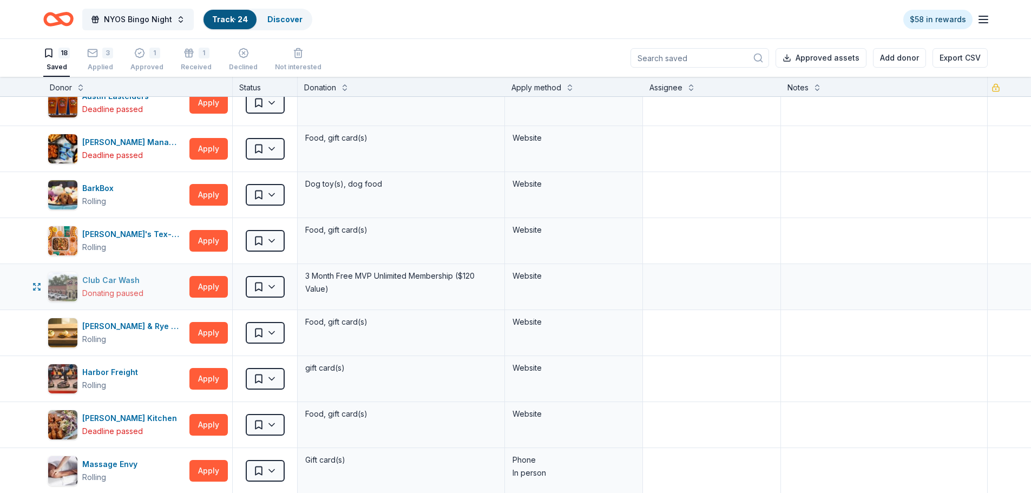
scroll to position [108, 0]
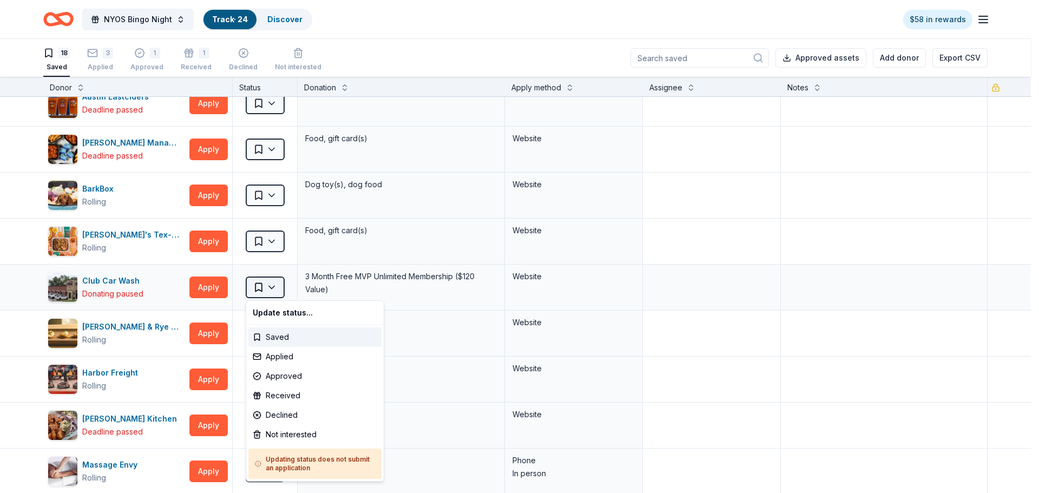
click at [256, 285] on html "NYOS Bingo Night Track · 24 Discover $58 in rewards 18 Saved 3 Applied 1 Approv…" at bounding box center [519, 246] width 1039 height 493
click at [294, 379] on div "Approved" at bounding box center [314, 375] width 133 height 19
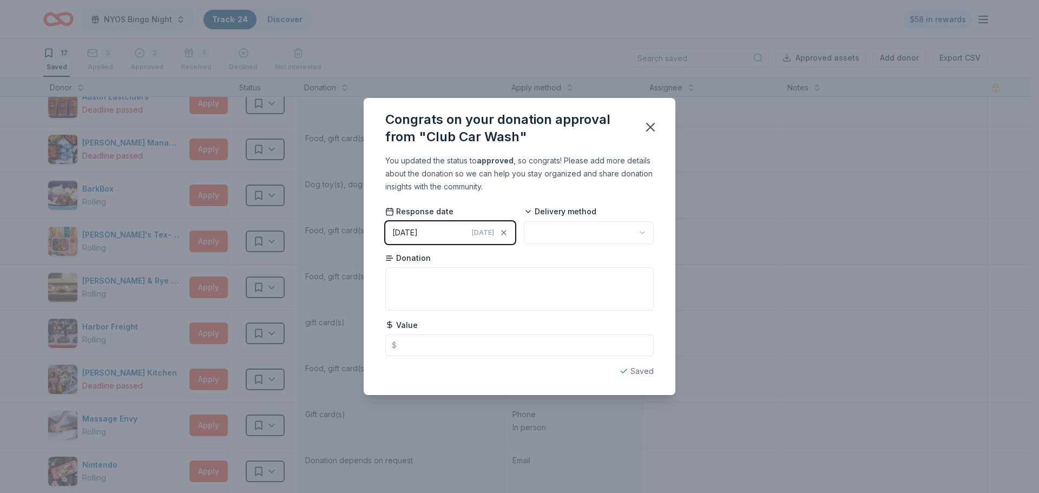
click at [459, 238] on button "[DATE] [DATE]" at bounding box center [450, 232] width 130 height 23
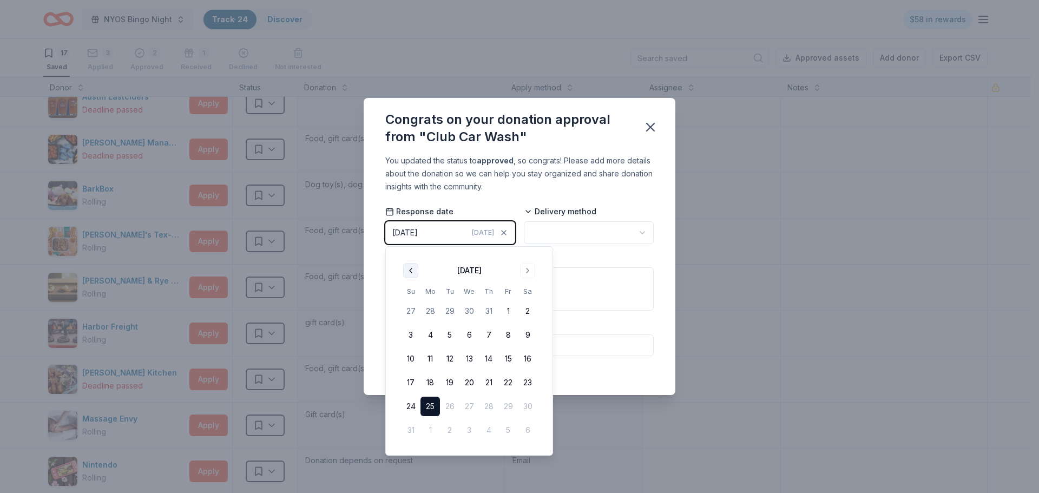
click at [408, 271] on button "Go to previous month" at bounding box center [410, 270] width 15 height 15
click at [412, 383] on button "20" at bounding box center [410, 382] width 19 height 19
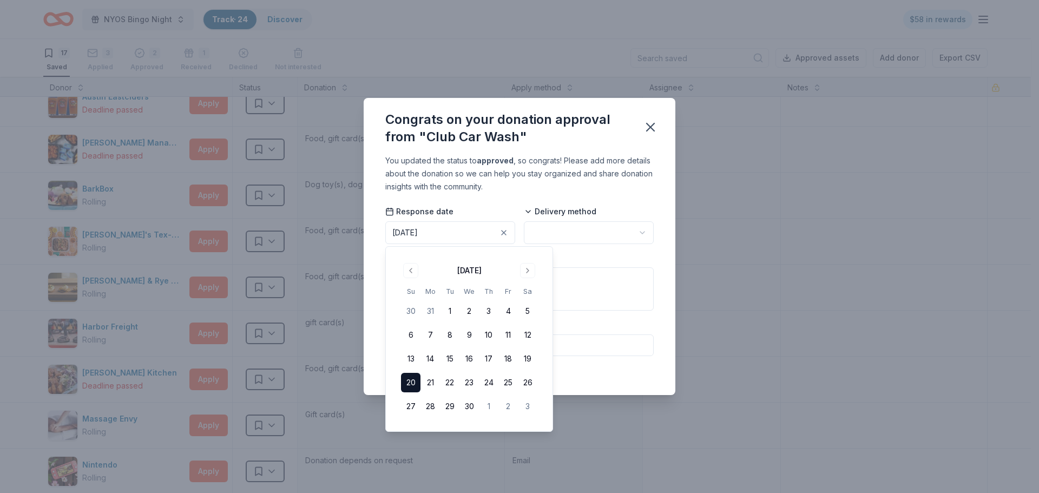
click at [569, 235] on html "NYOS Bingo Night Track · 24 Discover $58 in rewards 17 Saved 3 Applied 2 Approv…" at bounding box center [519, 246] width 1039 height 493
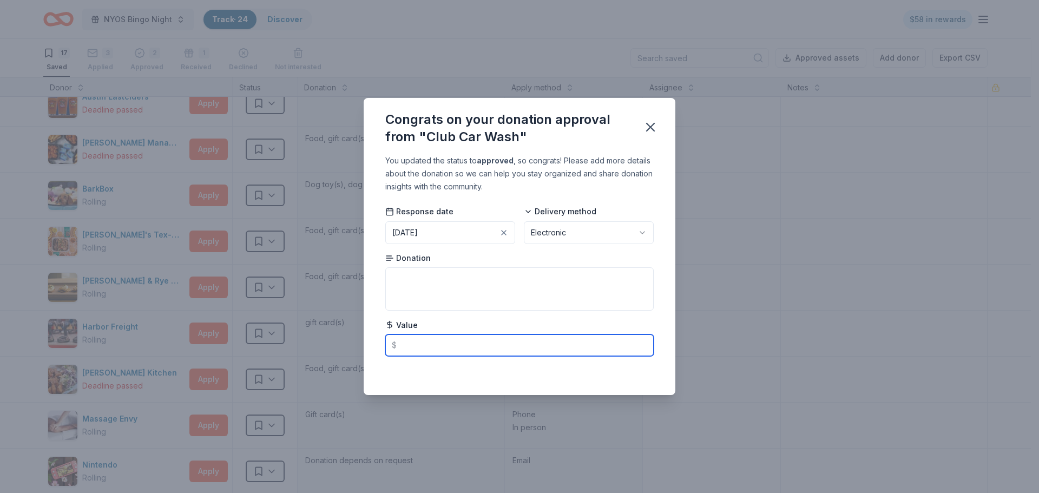
click at [398, 343] on input "text" at bounding box center [519, 345] width 268 height 22
type input "120.00"
click at [651, 129] on icon "button" at bounding box center [650, 127] width 15 height 15
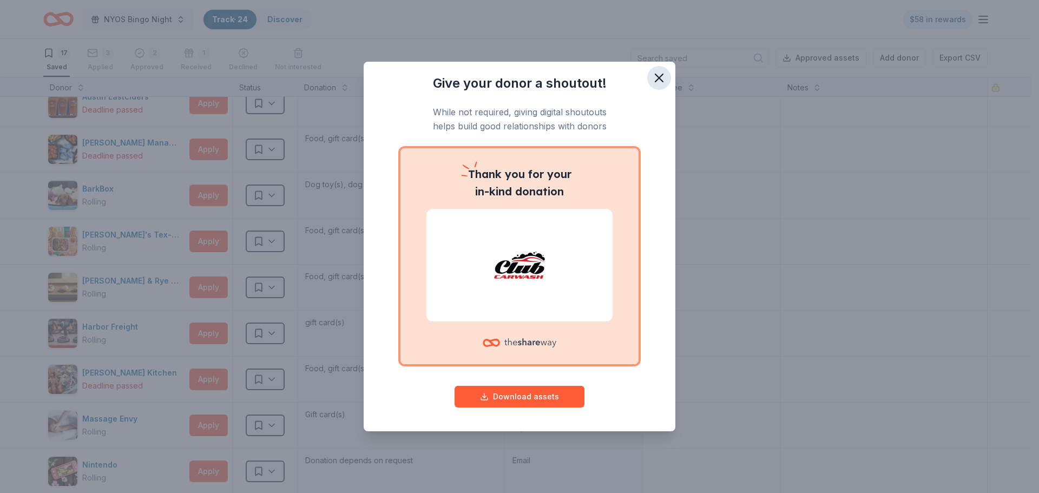
click at [661, 81] on icon "button" at bounding box center [659, 78] width 8 height 8
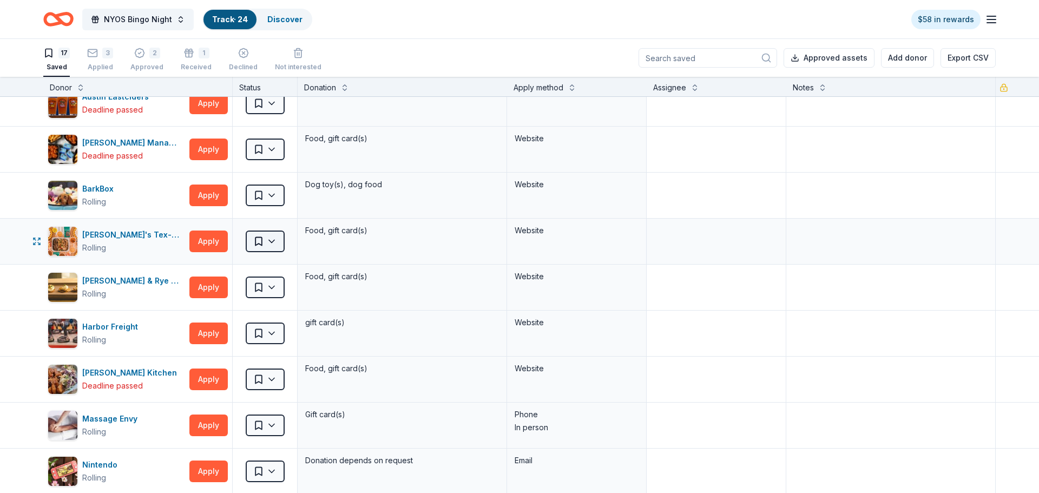
click at [255, 239] on html "NYOS Bingo Night Track · 24 Discover $58 in rewards 17 Saved 3 Applied 2 Approv…" at bounding box center [519, 246] width 1039 height 493
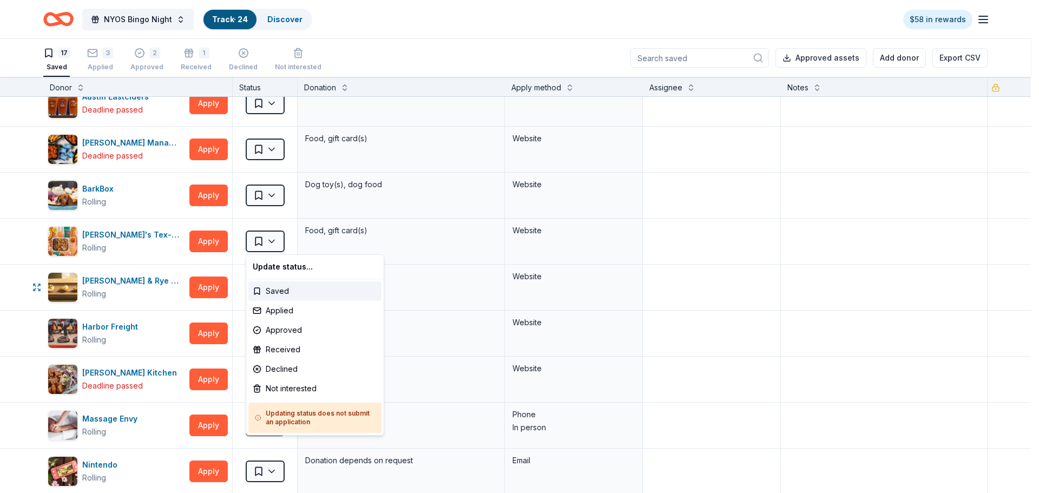
click at [128, 280] on html "NYOS Bingo Night Track · 24 Discover $58 in rewards 17 Saved 3 Applied 2 Approv…" at bounding box center [519, 246] width 1039 height 493
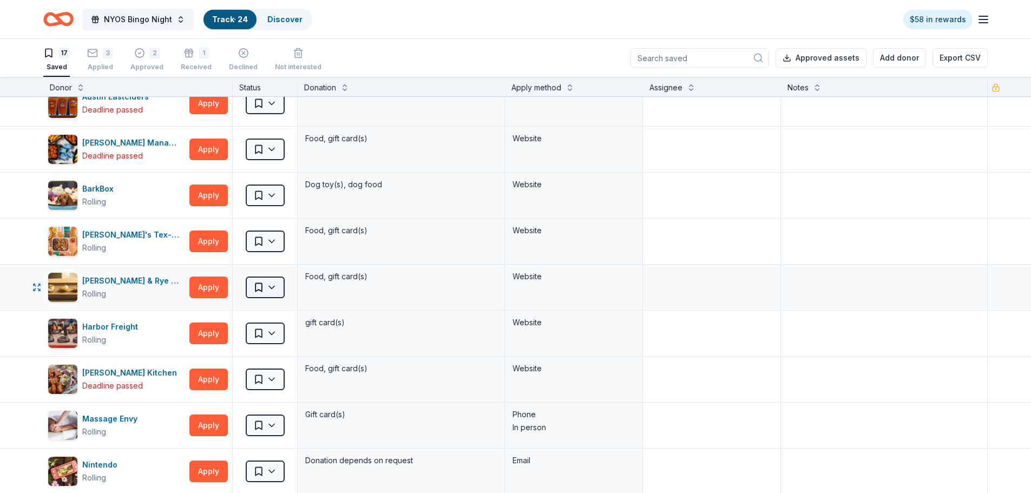
click at [266, 289] on html "NYOS Bingo Night Track · 24 Discover $58 in rewards 17 Saved 3 Applied 2 Approv…" at bounding box center [515, 246] width 1031 height 493
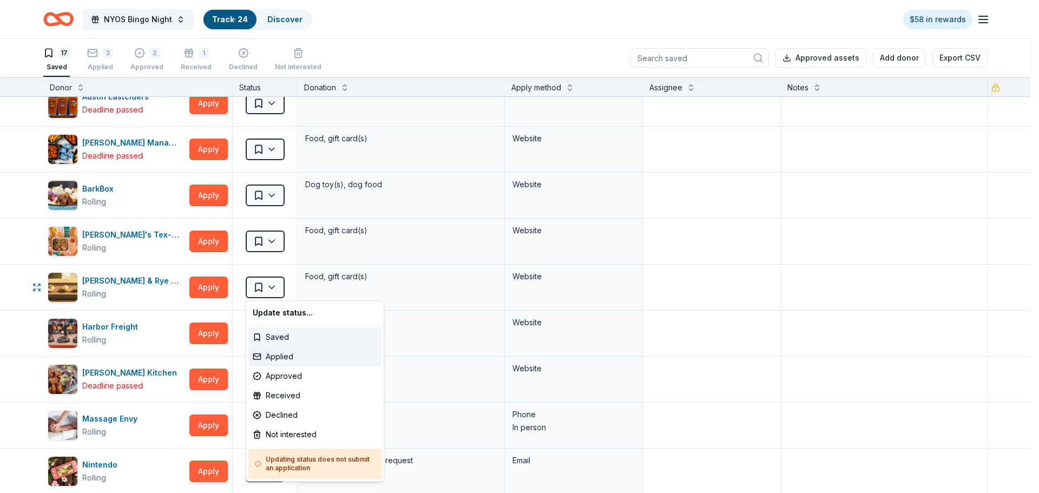
click at [277, 356] on div "Applied" at bounding box center [314, 356] width 133 height 19
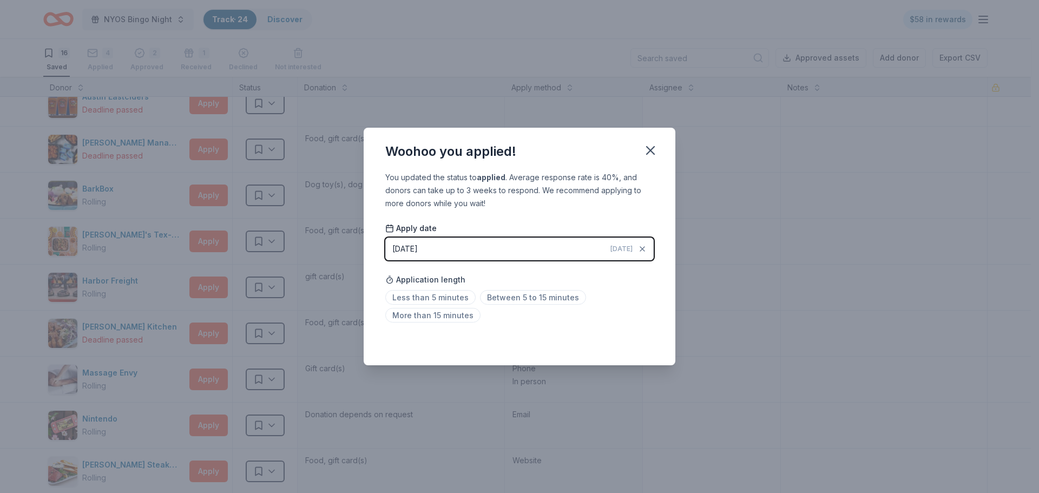
click at [451, 245] on button "[DATE] [DATE]" at bounding box center [519, 249] width 268 height 23
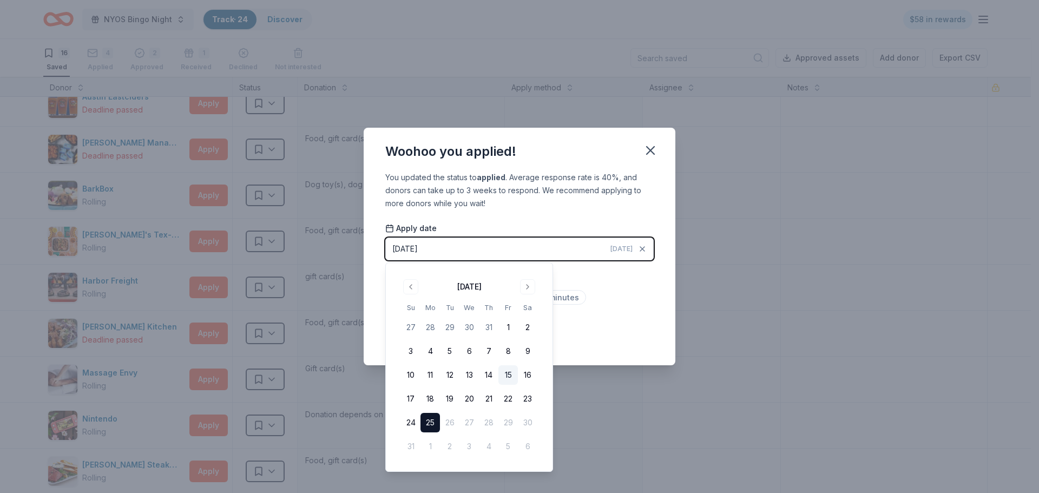
click at [507, 375] on button "15" at bounding box center [507, 374] width 19 height 19
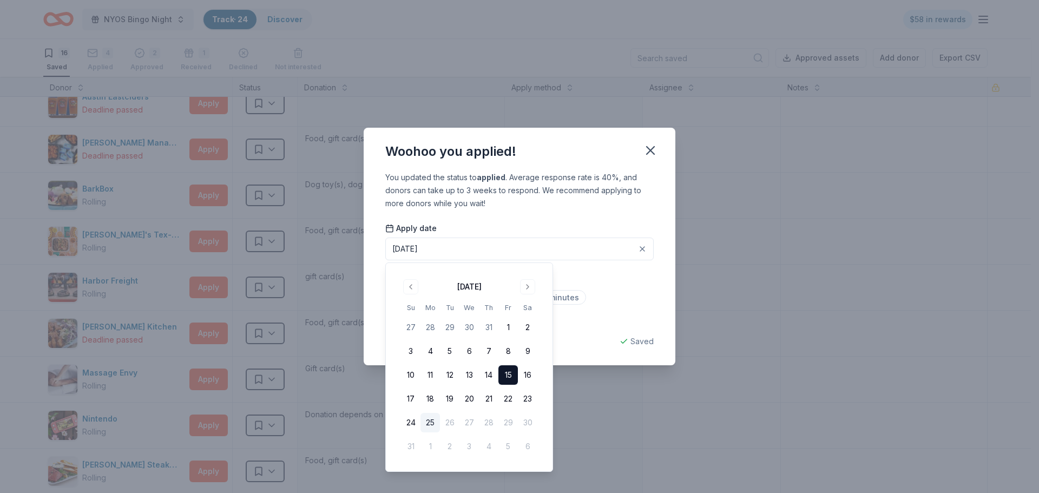
click at [626, 292] on div "Less than 5 minutes Between 5 to 15 minutes More than 15 minutes" at bounding box center [519, 309] width 268 height 36
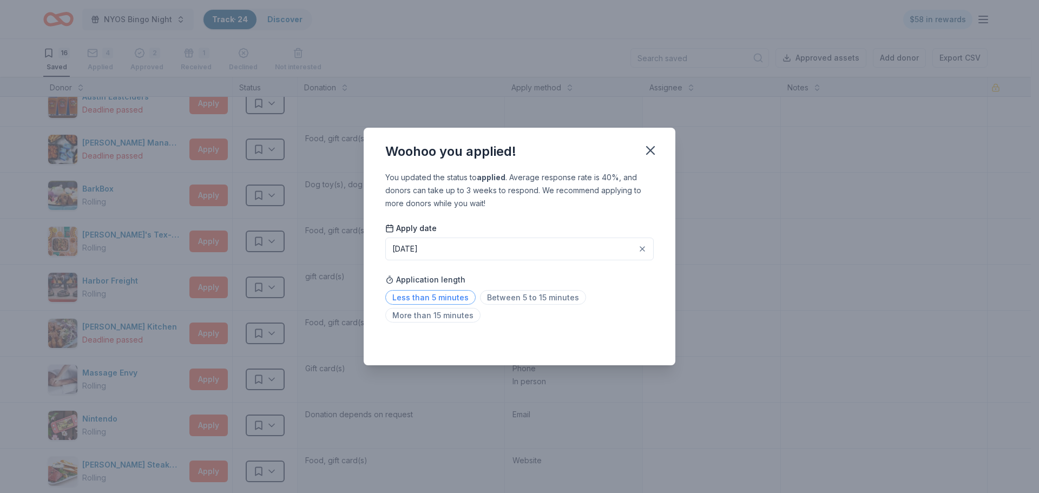
click at [450, 296] on span "Less than 5 minutes" at bounding box center [430, 297] width 90 height 15
click at [648, 149] on icon "button" at bounding box center [650, 150] width 15 height 15
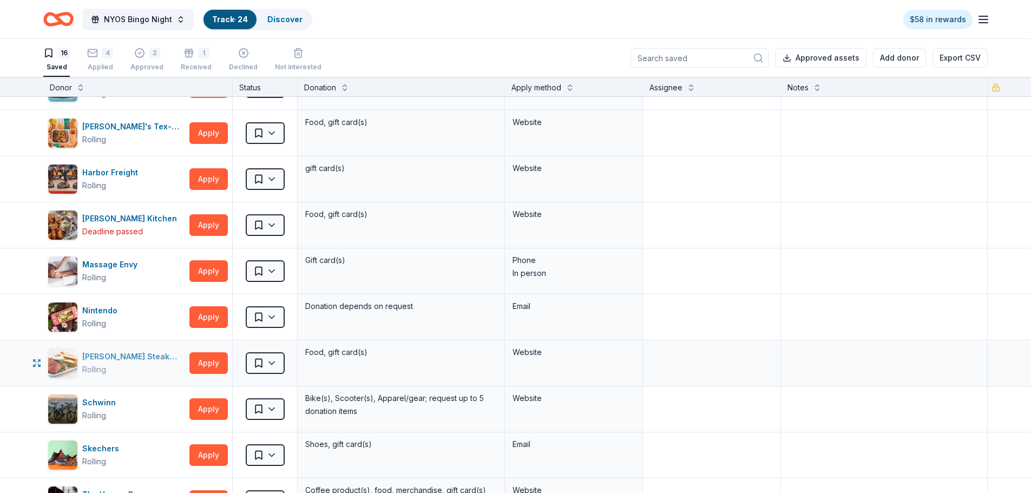
scroll to position [271, 0]
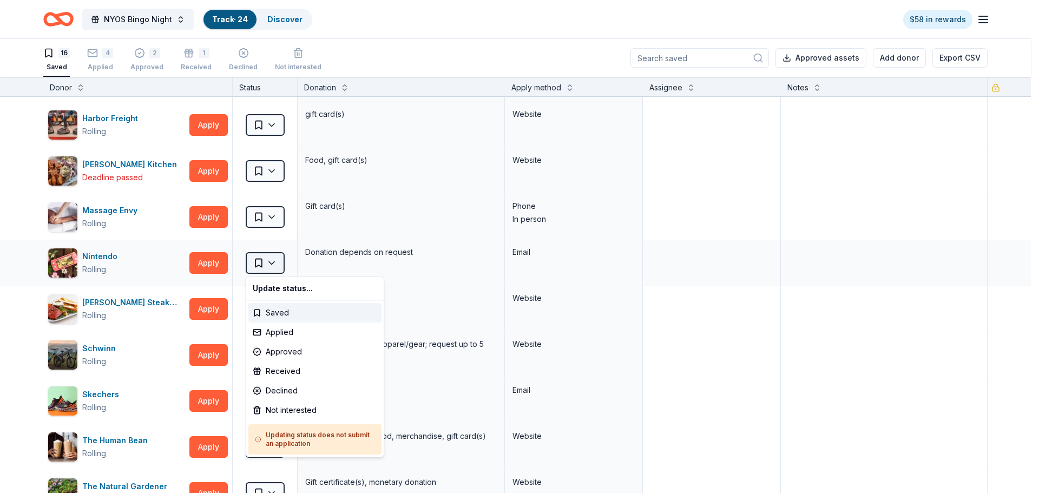
click at [271, 263] on html "NYOS Bingo Night Track · 24 Discover $58 in rewards 16 Saved 4 Applied 2 Approv…" at bounding box center [519, 246] width 1039 height 493
click at [265, 332] on div "Applied" at bounding box center [314, 332] width 133 height 19
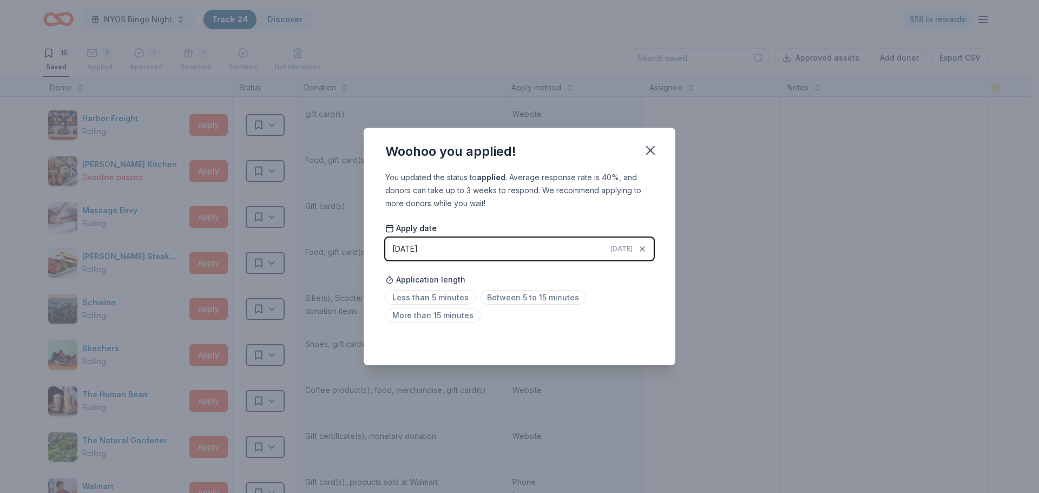
click at [455, 249] on button "[DATE] [DATE]" at bounding box center [519, 249] width 268 height 23
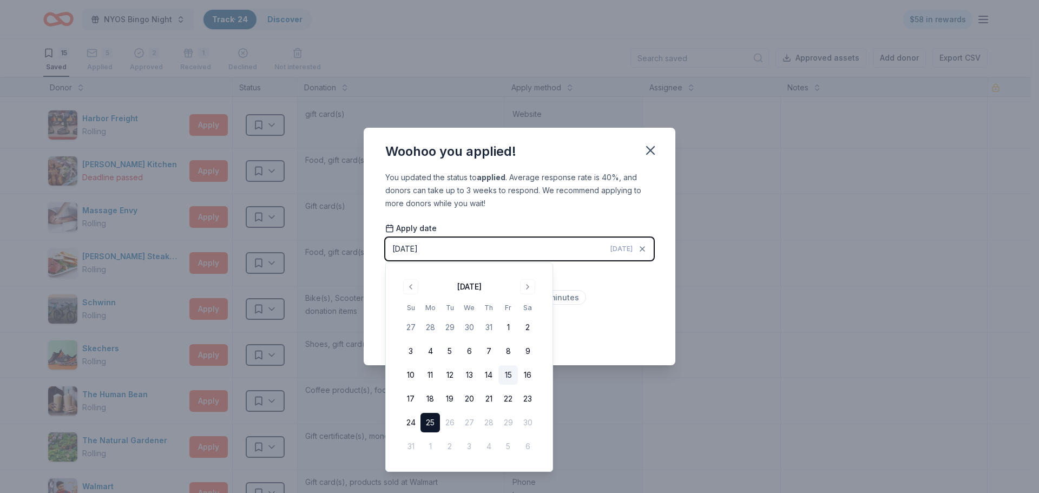
click at [508, 376] on button "15" at bounding box center [507, 374] width 19 height 19
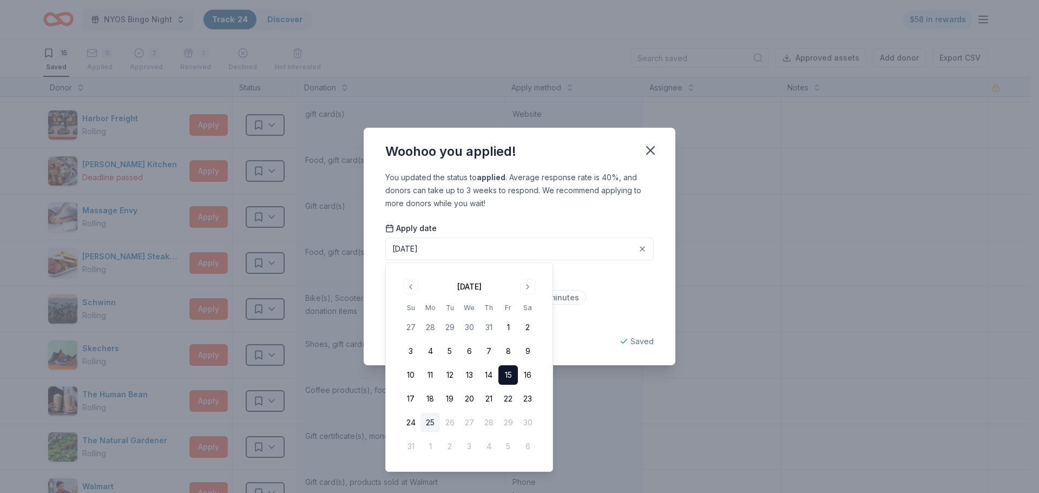
click at [616, 316] on div "Less than 5 minutes Between 5 to 15 minutes More than 15 minutes" at bounding box center [519, 309] width 268 height 36
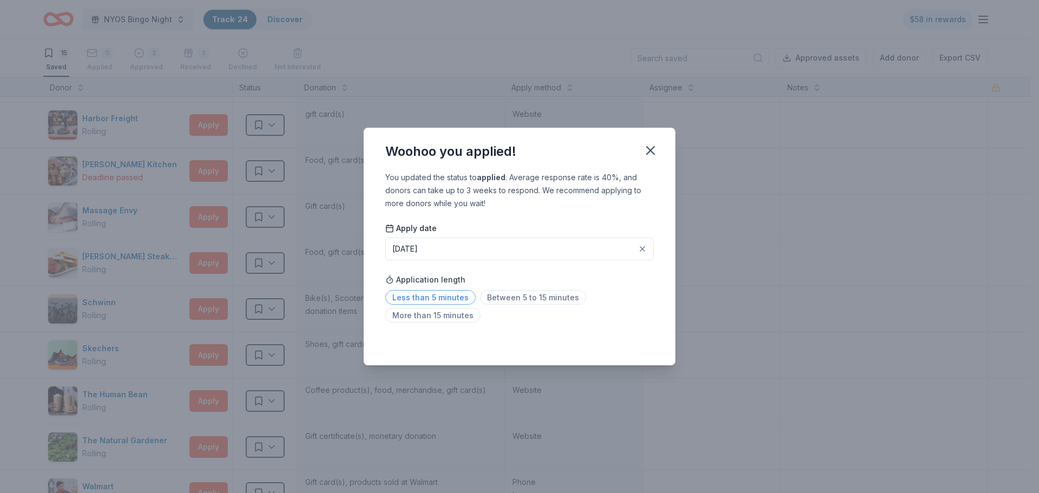
click at [453, 297] on span "Less than 5 minutes" at bounding box center [430, 297] width 90 height 15
click at [650, 152] on icon "button" at bounding box center [651, 151] width 8 height 8
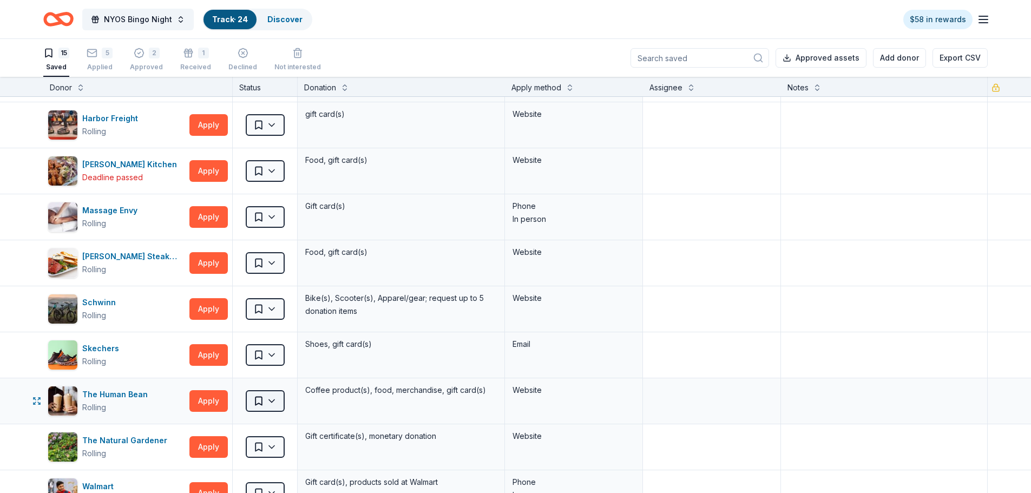
click at [276, 401] on html "NYOS Bingo Night Track · 24 Discover $58 in rewards 15 Saved 5 Applied 2 Approv…" at bounding box center [515, 246] width 1031 height 493
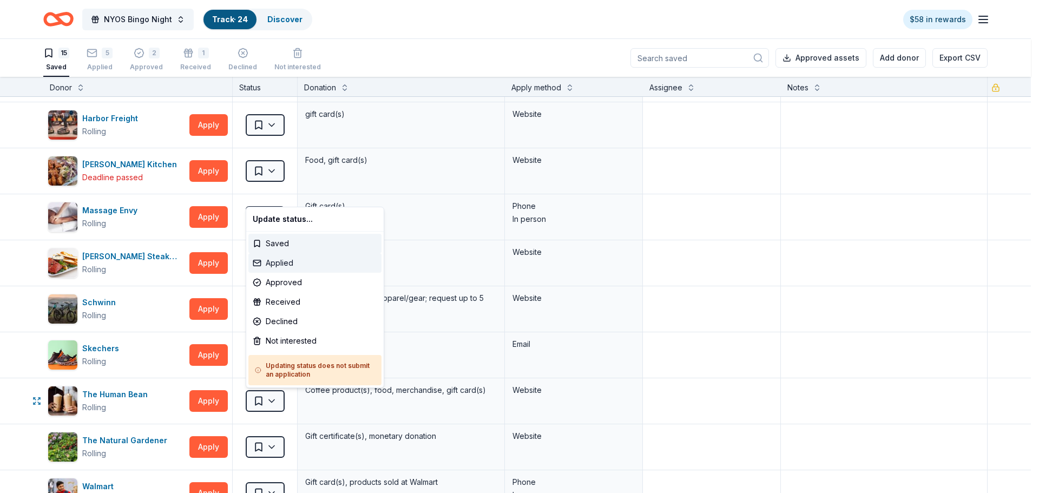
click at [272, 261] on div "Applied" at bounding box center [314, 262] width 133 height 19
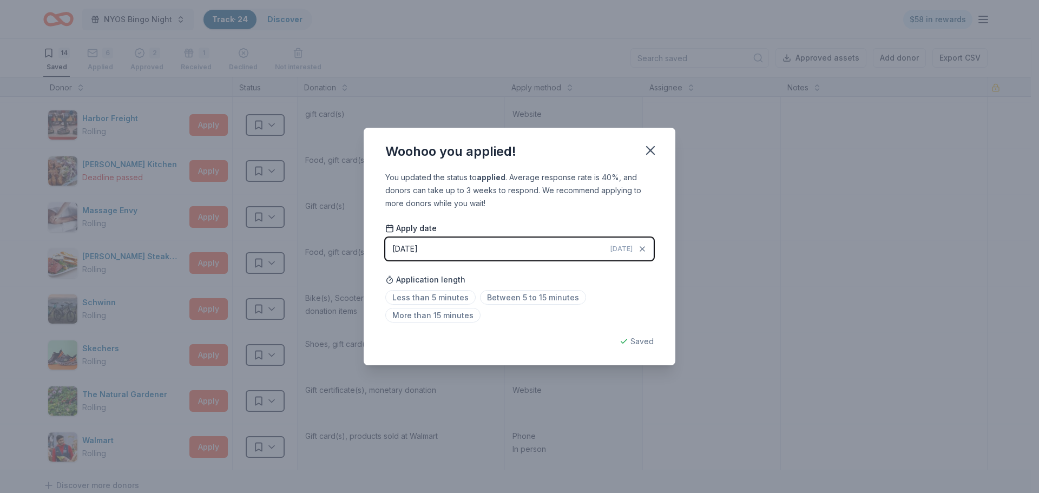
click at [503, 246] on button "[DATE] [DATE]" at bounding box center [519, 249] width 268 height 23
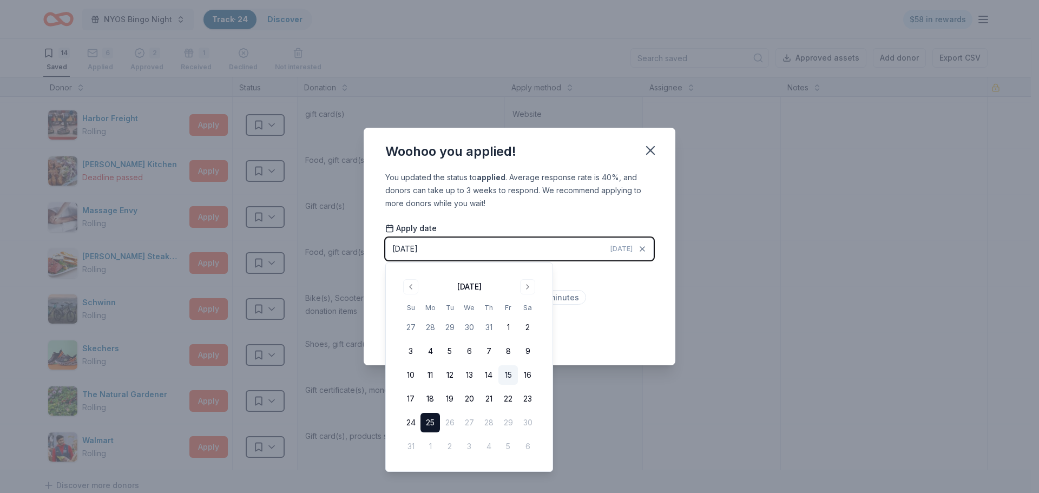
click at [504, 374] on button "15" at bounding box center [507, 374] width 19 height 19
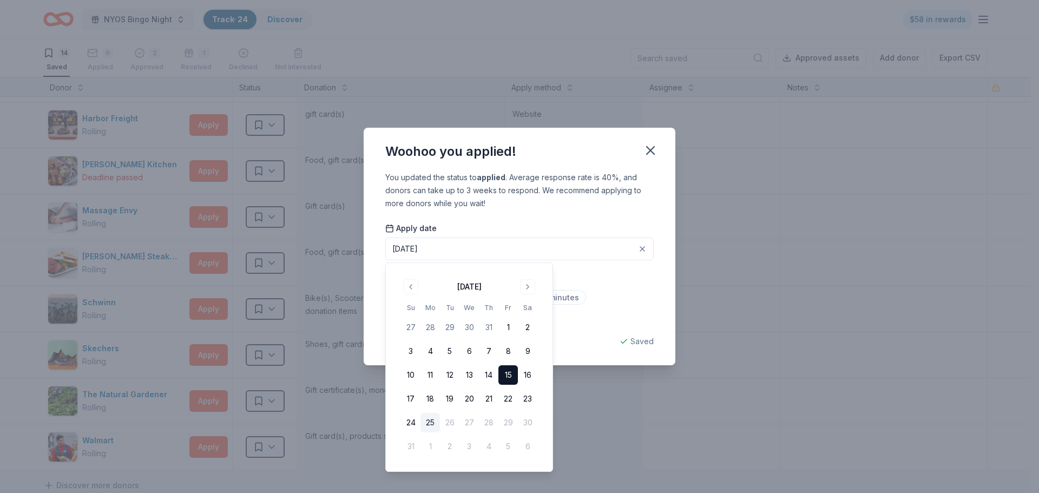
click at [612, 307] on div "Less than 5 minutes Between 5 to 15 minutes More than 15 minutes" at bounding box center [519, 309] width 268 height 36
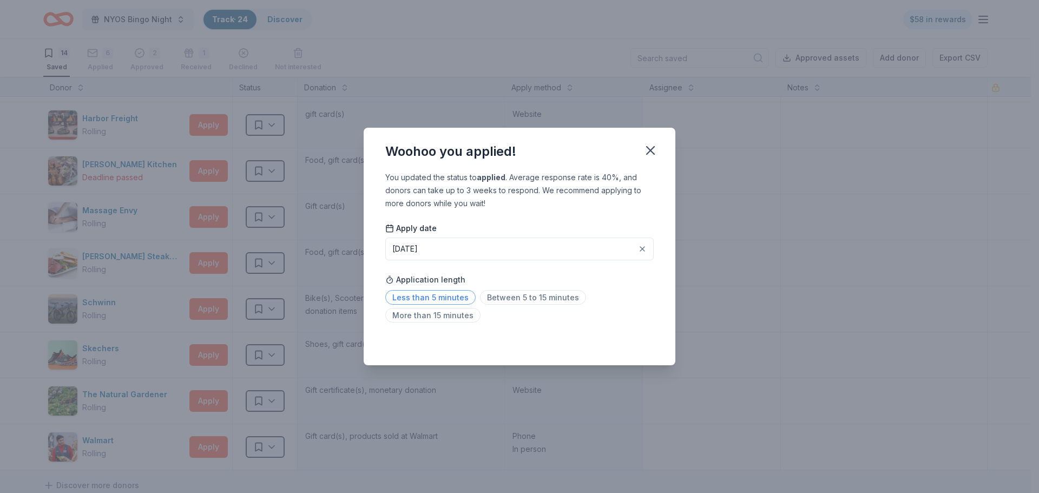
click at [457, 297] on span "Less than 5 minutes" at bounding box center [430, 297] width 90 height 15
click at [648, 154] on icon "button" at bounding box center [650, 150] width 15 height 15
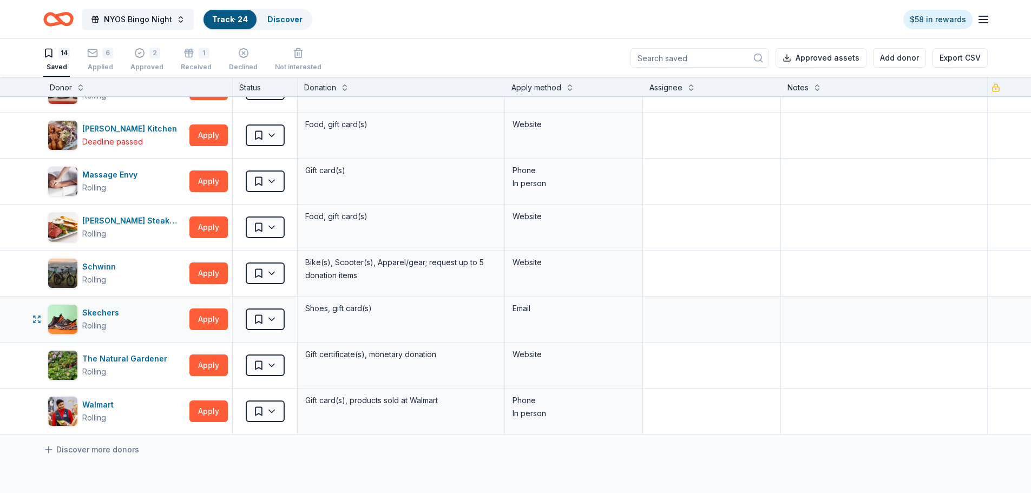
scroll to position [325, 0]
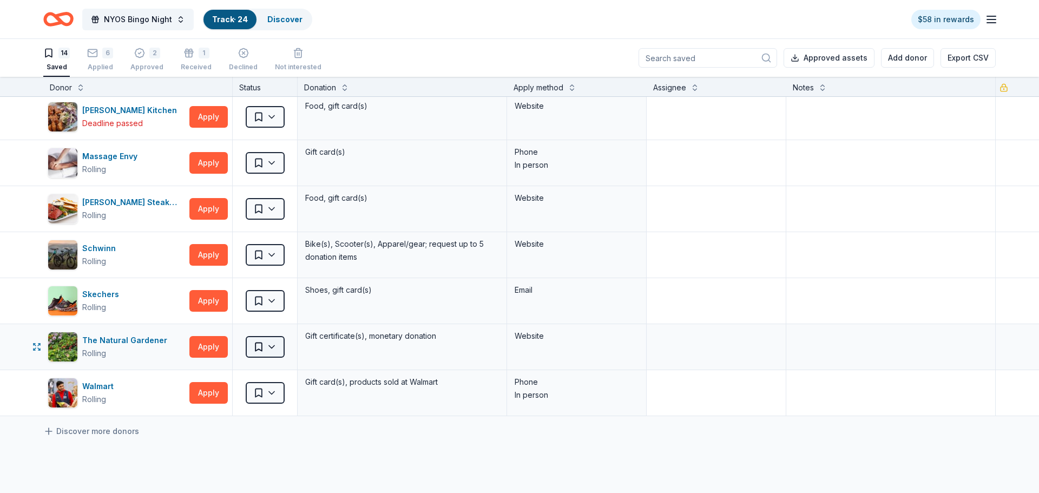
click at [251, 346] on html "NYOS Bingo Night Track · 24 Discover $58 in rewards 14 Saved 6 Applied 2 Approv…" at bounding box center [519, 246] width 1039 height 493
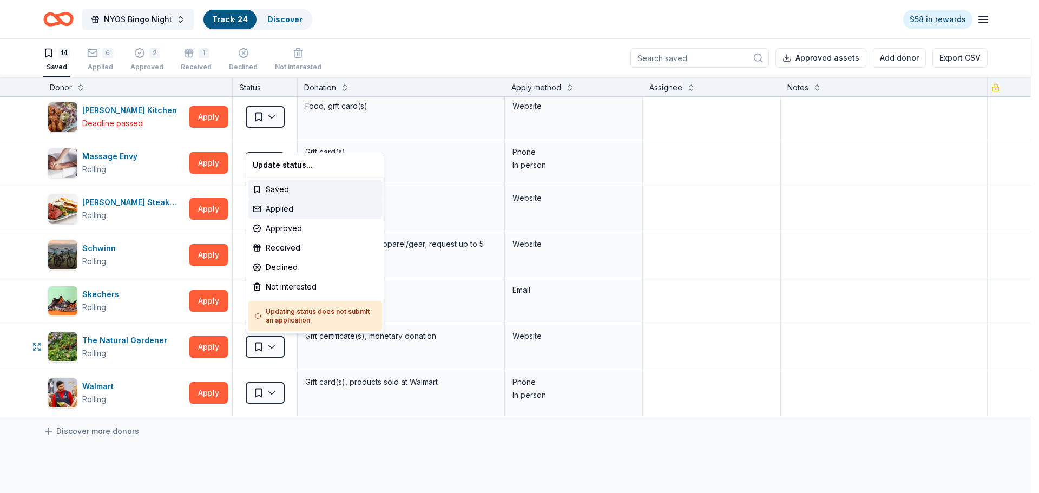
click at [293, 208] on div "Applied" at bounding box center [314, 208] width 133 height 19
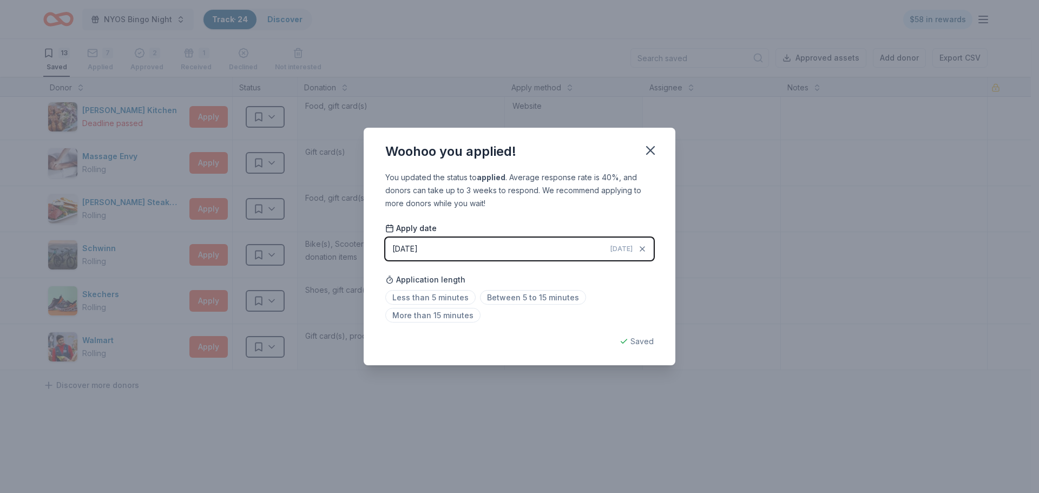
click at [438, 250] on button "[DATE] [DATE]" at bounding box center [519, 249] width 268 height 23
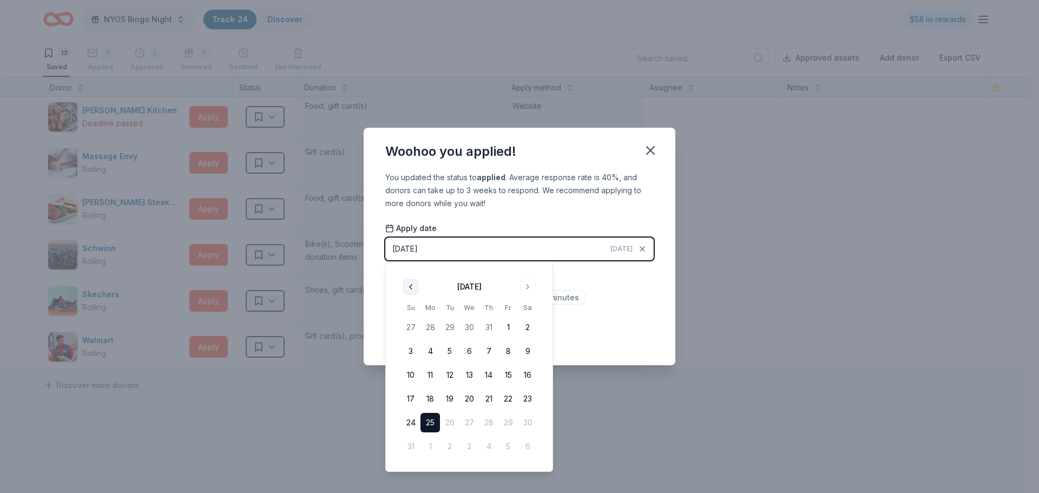
click at [411, 288] on button "Go to previous month" at bounding box center [410, 286] width 15 height 15
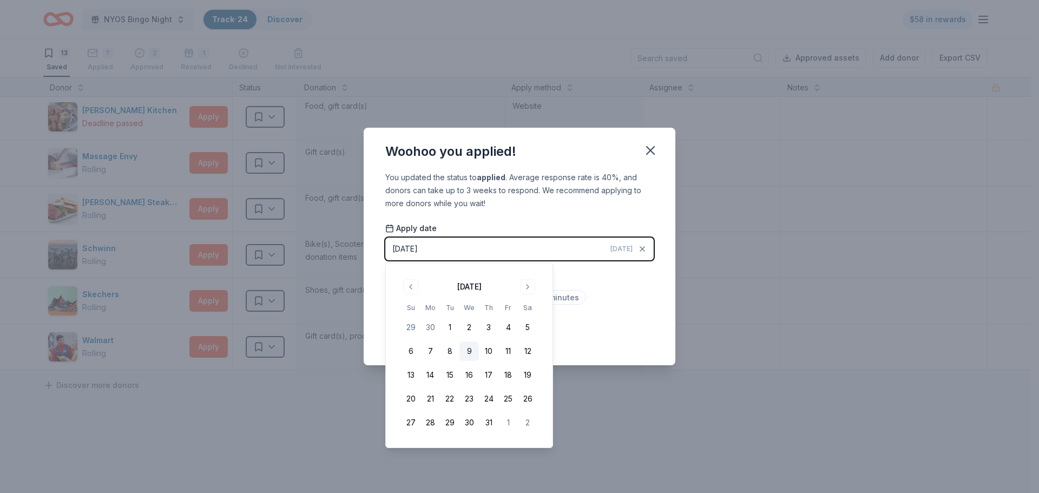
click at [467, 351] on button "9" at bounding box center [469, 351] width 19 height 19
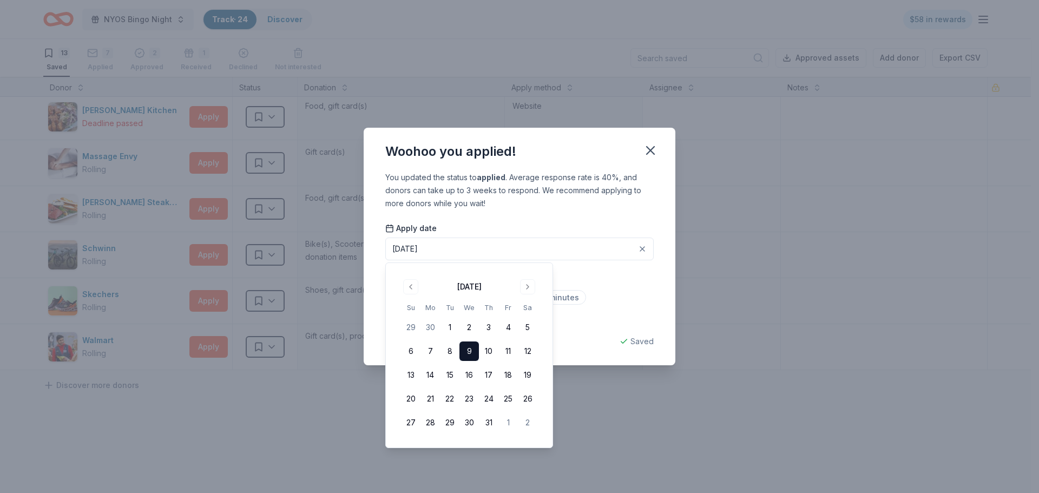
click at [613, 279] on div "Application length Less than 5 minutes Between 5 to 15 minutes More than 15 min…" at bounding box center [519, 297] width 268 height 57
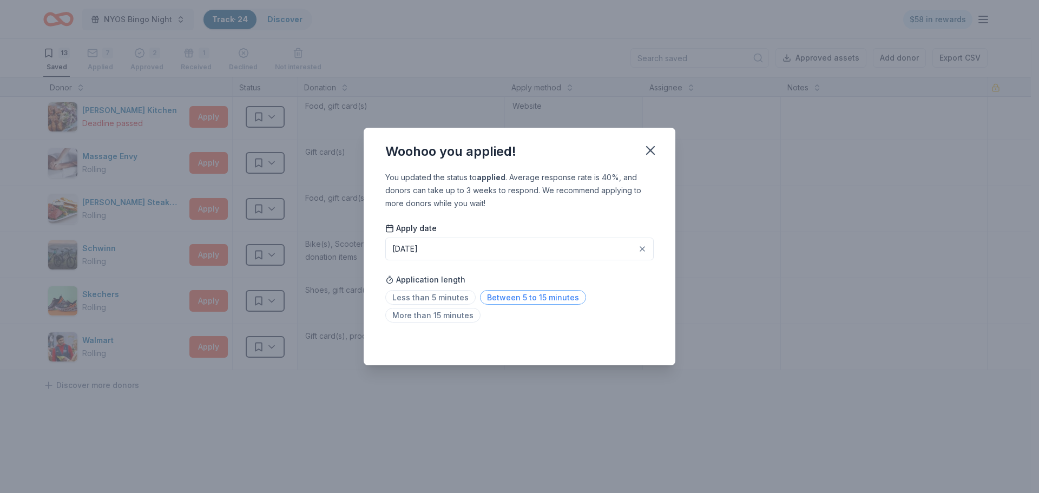
click at [483, 294] on span "Between 5 to 15 minutes" at bounding box center [533, 297] width 106 height 15
click at [650, 149] on icon "button" at bounding box center [651, 151] width 8 height 8
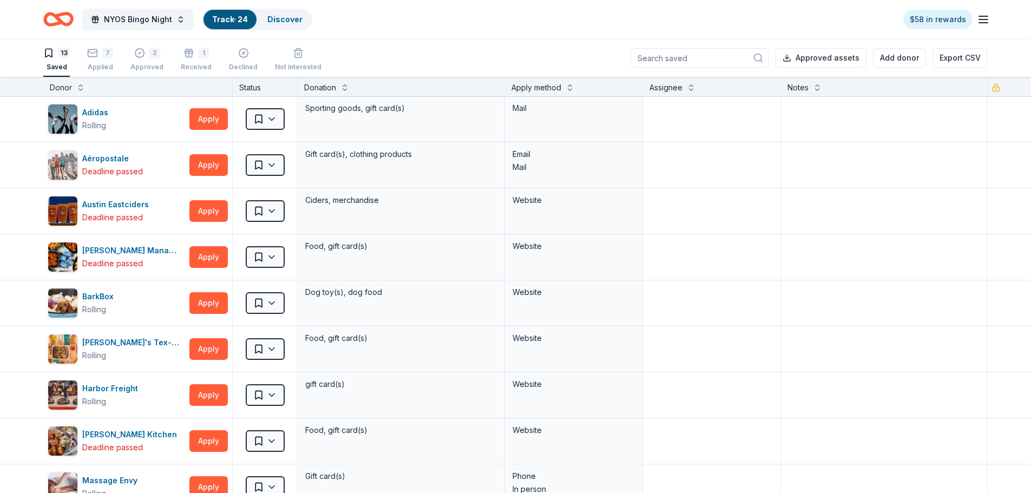
scroll to position [0, 0]
click at [102, 53] on div "7" at bounding box center [100, 47] width 26 height 11
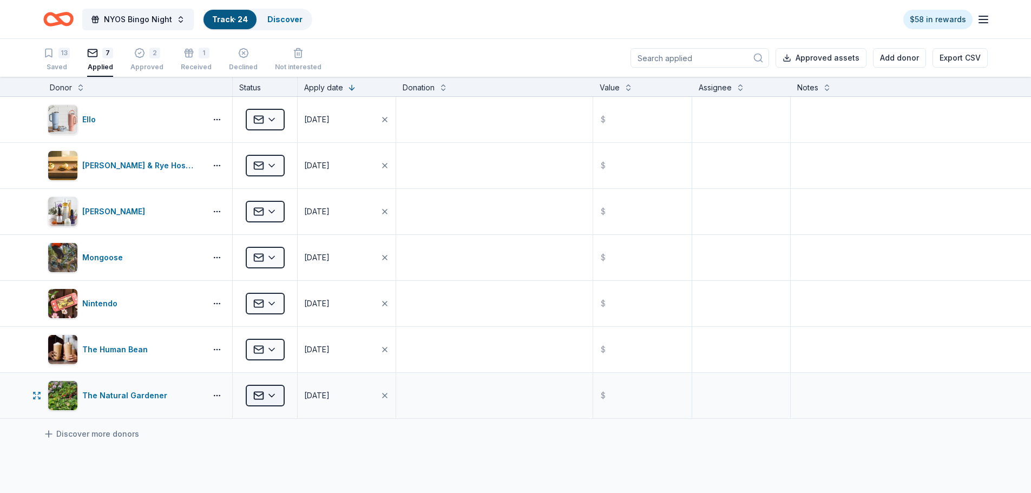
click at [274, 397] on html "NYOS Bingo Night Track · 24 Discover $58 in rewards 13 Saved 7 Applied 2 Approv…" at bounding box center [515, 246] width 1031 height 493
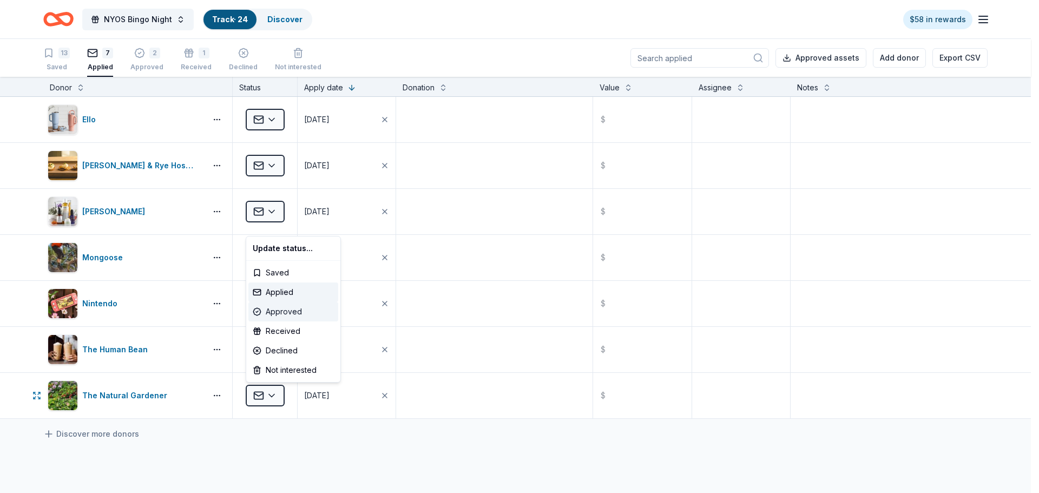
click at [279, 312] on div "Approved" at bounding box center [293, 311] width 90 height 19
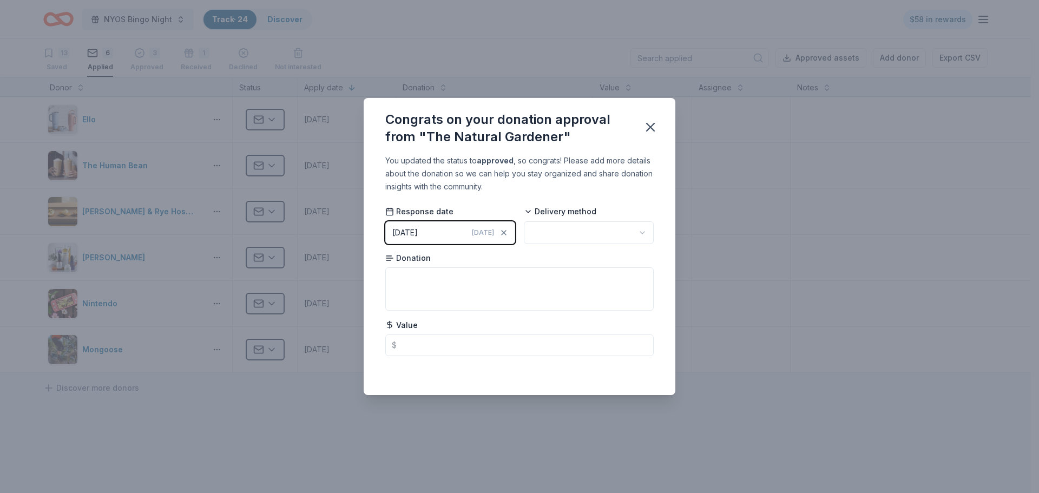
click at [439, 229] on button "[DATE] [DATE]" at bounding box center [450, 232] width 130 height 23
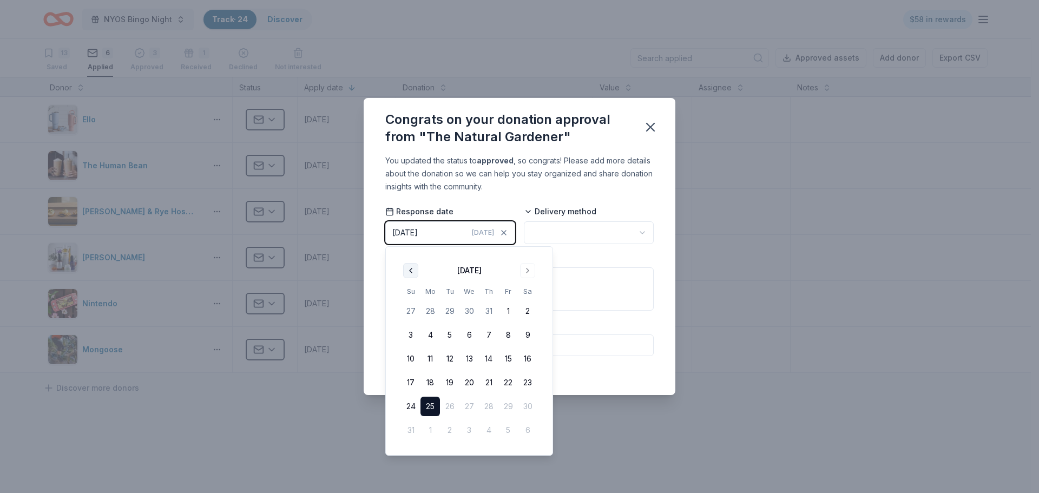
click at [410, 272] on button "Go to previous month" at bounding box center [410, 270] width 15 height 15
click at [511, 358] on button "18" at bounding box center [507, 358] width 19 height 19
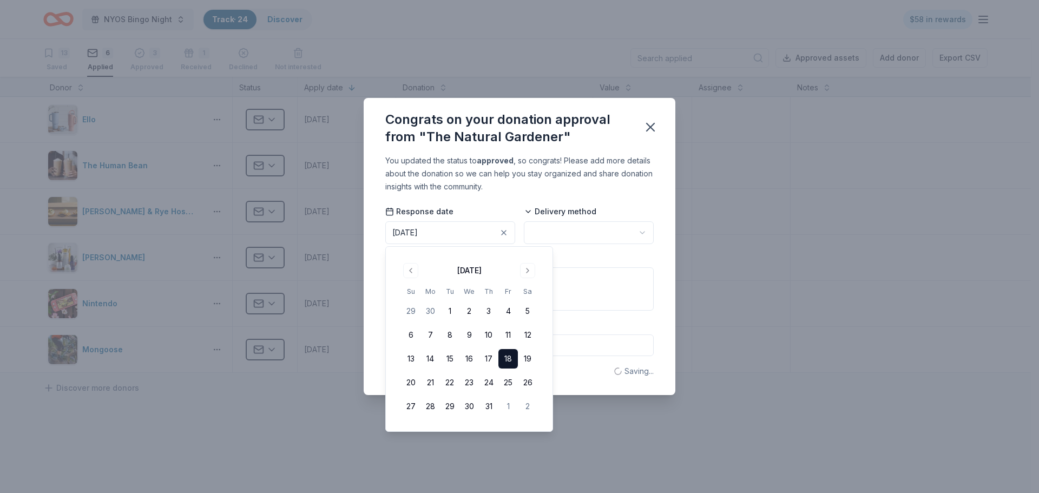
click at [573, 229] on html "NYOS Bingo Night Track · 24 Discover $58 in rewards 13 Saved 6 Applied 3 Approv…" at bounding box center [519, 246] width 1039 height 493
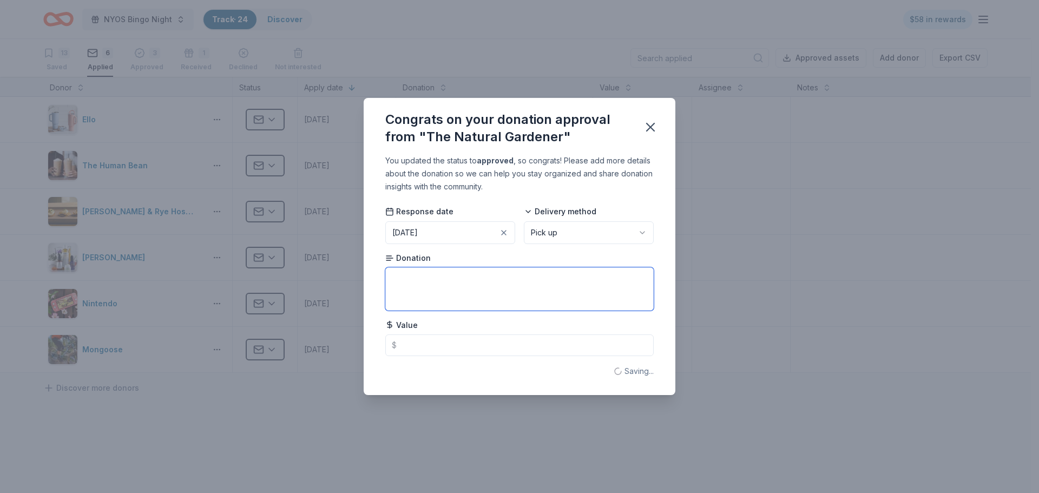
click at [409, 282] on textarea at bounding box center [519, 288] width 268 height 43
type textarea "gift card"
click at [407, 342] on input "text" at bounding box center [519, 345] width 268 height 22
type input "50.00"
click at [648, 126] on icon "button" at bounding box center [650, 127] width 15 height 15
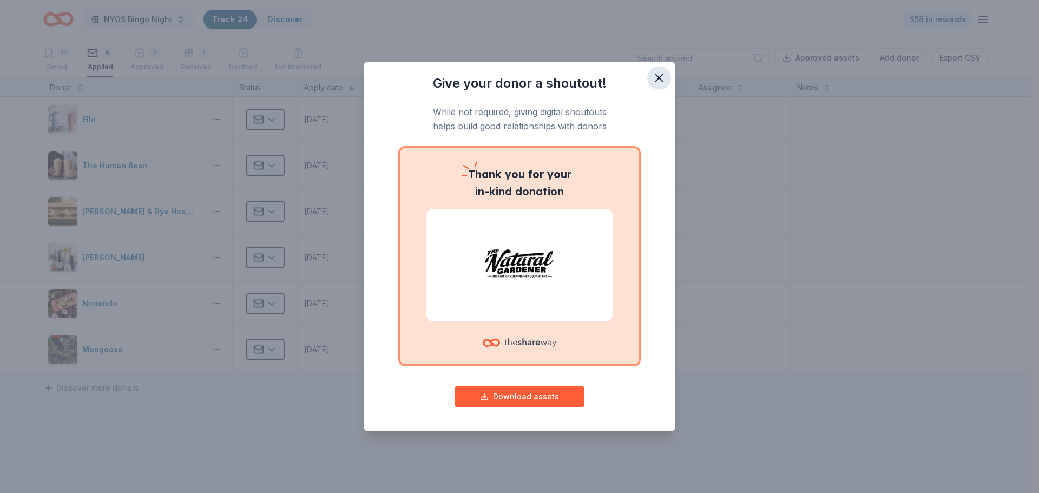
click at [658, 76] on icon "button" at bounding box center [659, 78] width 8 height 8
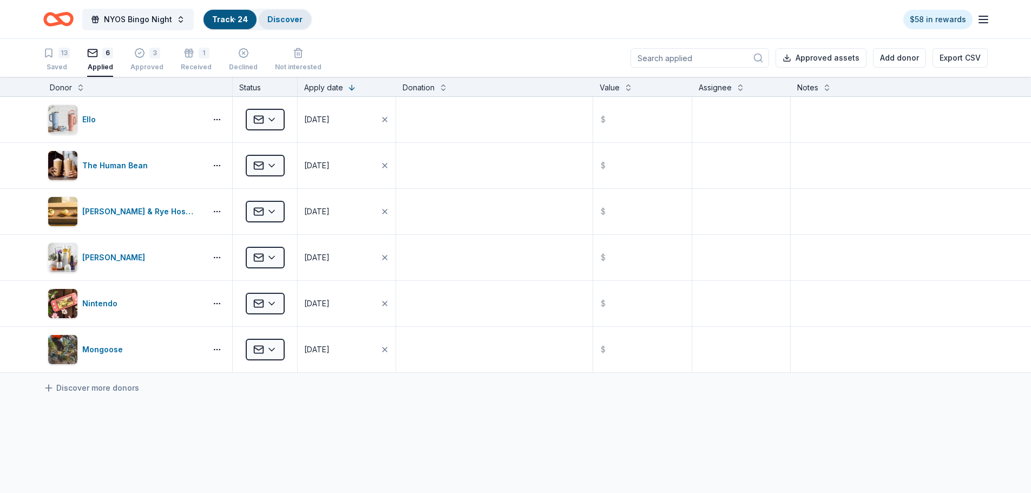
click at [286, 17] on link "Discover" at bounding box center [284, 19] width 35 height 9
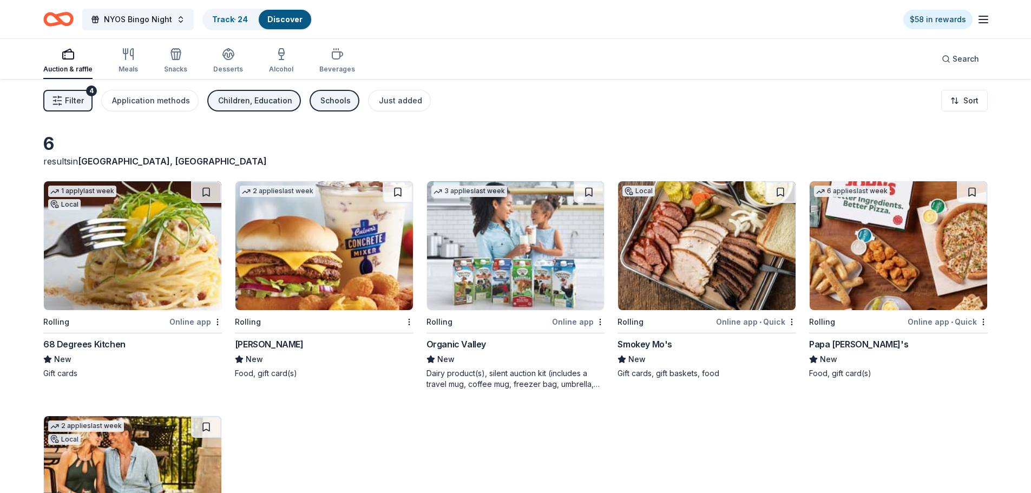
click at [55, 15] on icon "Home" at bounding box center [63, 19] width 17 height 11
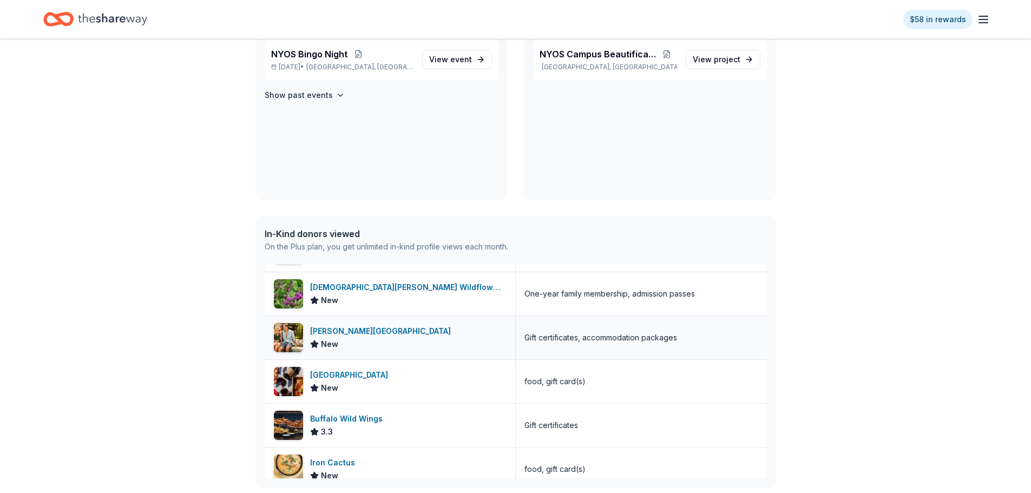
scroll to position [54, 0]
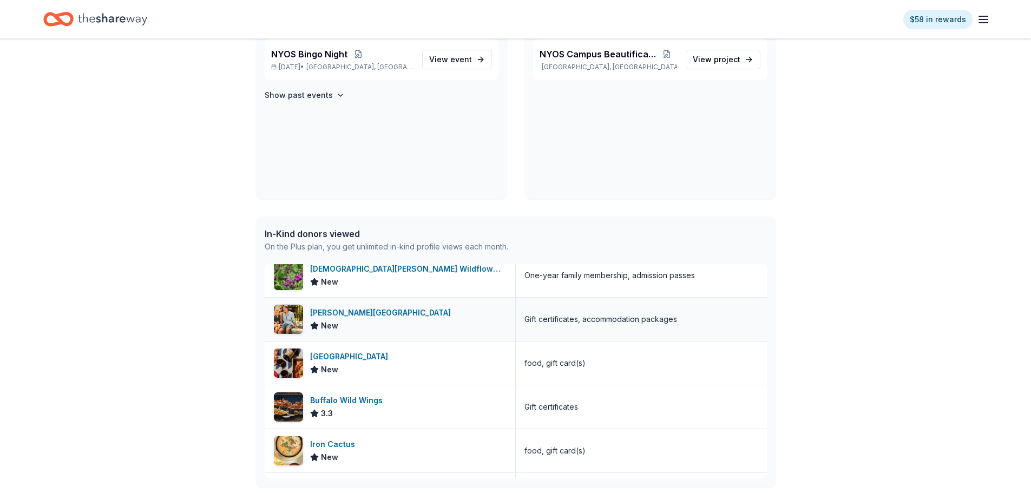
click at [367, 319] on div "New" at bounding box center [382, 325] width 145 height 13
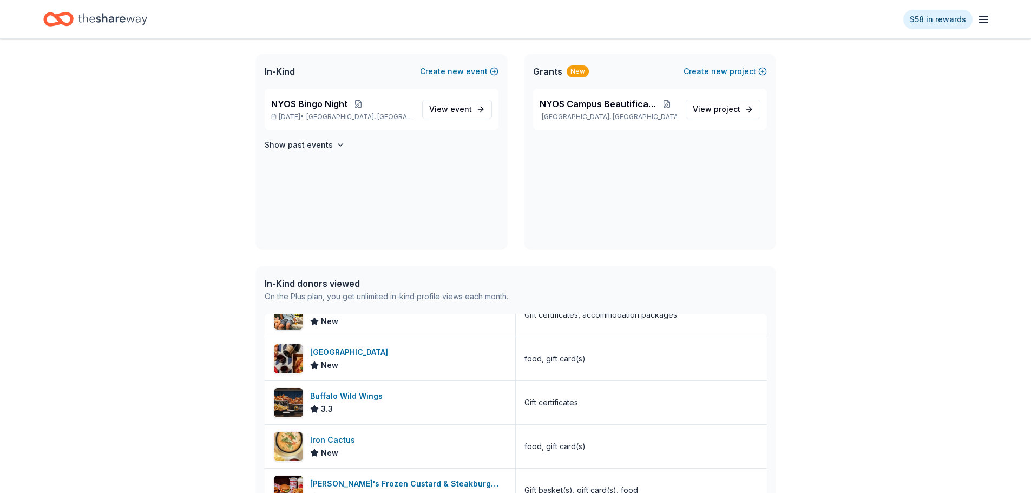
scroll to position [0, 0]
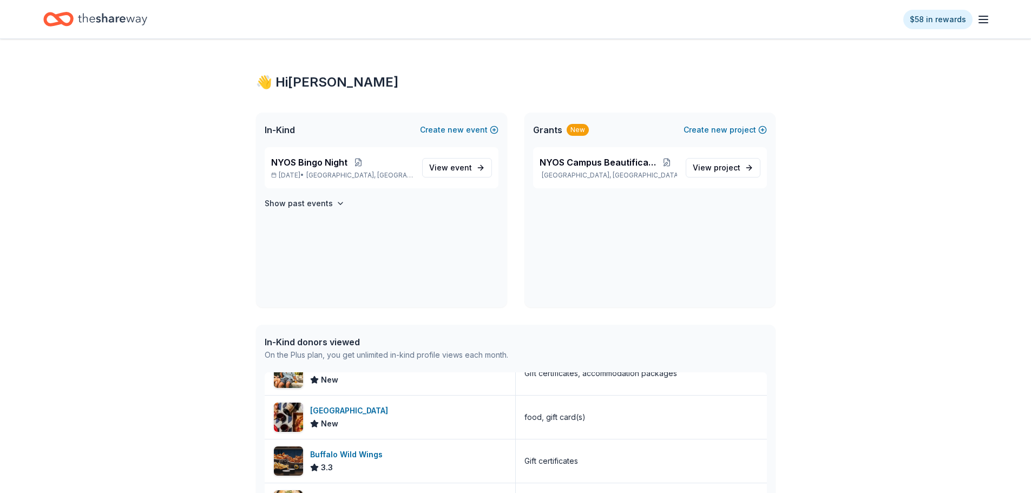
click at [91, 21] on icon "Home" at bounding box center [112, 19] width 69 height 22
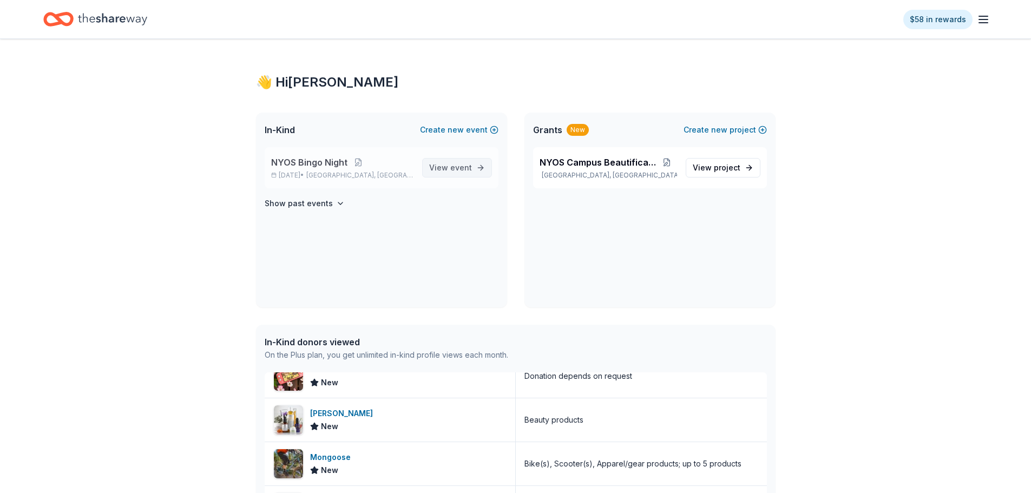
click at [463, 168] on span "event" at bounding box center [461, 167] width 22 height 9
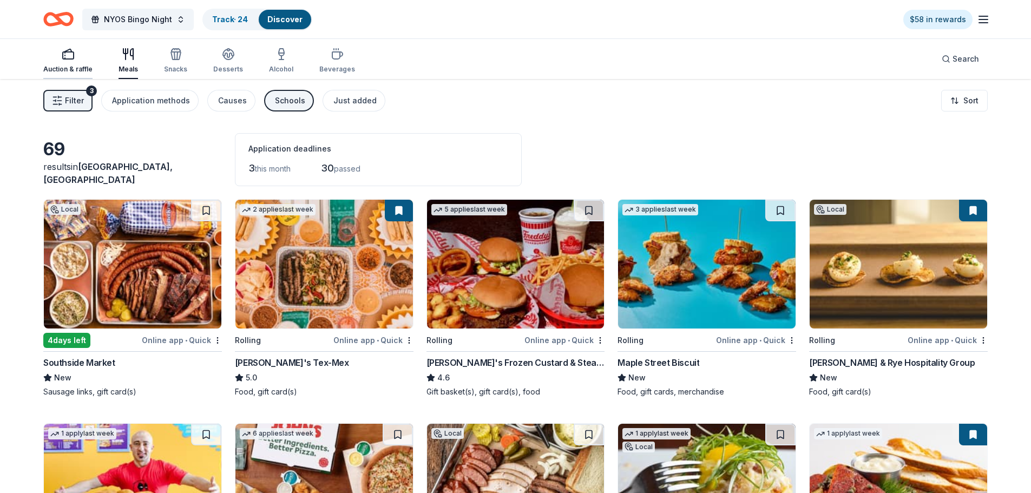
click at [67, 60] on div "Auction & raffle" at bounding box center [67, 61] width 49 height 26
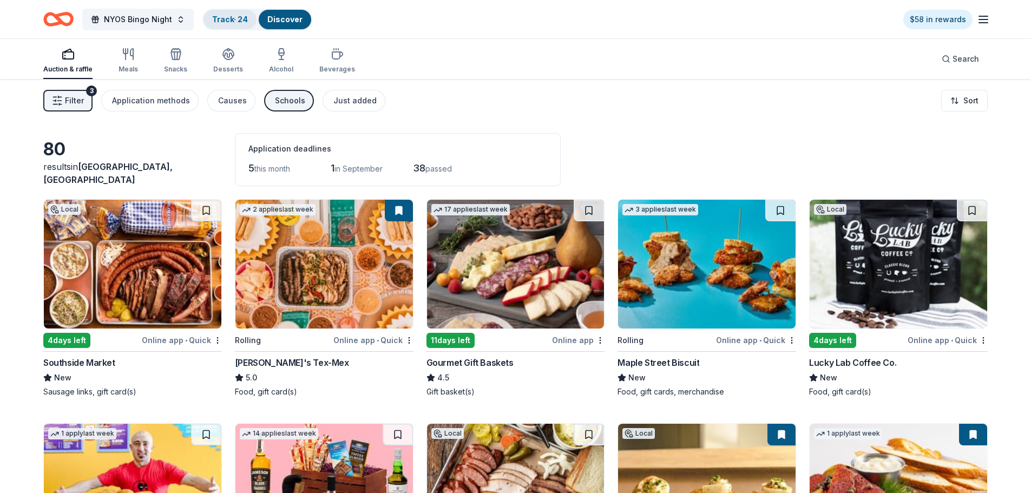
click at [212, 16] on link "Track · 24" at bounding box center [230, 19] width 36 height 9
click at [217, 18] on link "Track · 24" at bounding box center [230, 19] width 36 height 9
click at [225, 19] on link "Track · 24" at bounding box center [230, 19] width 36 height 9
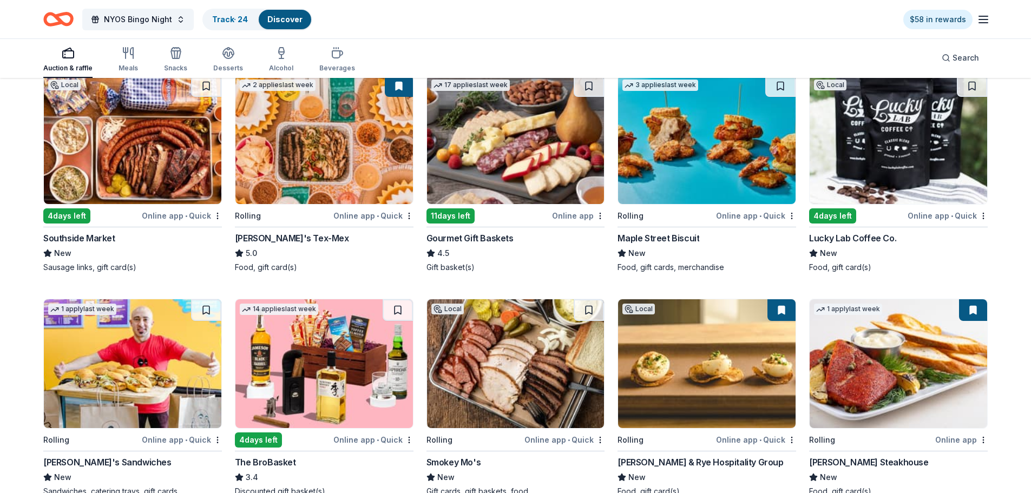
scroll to position [1, 0]
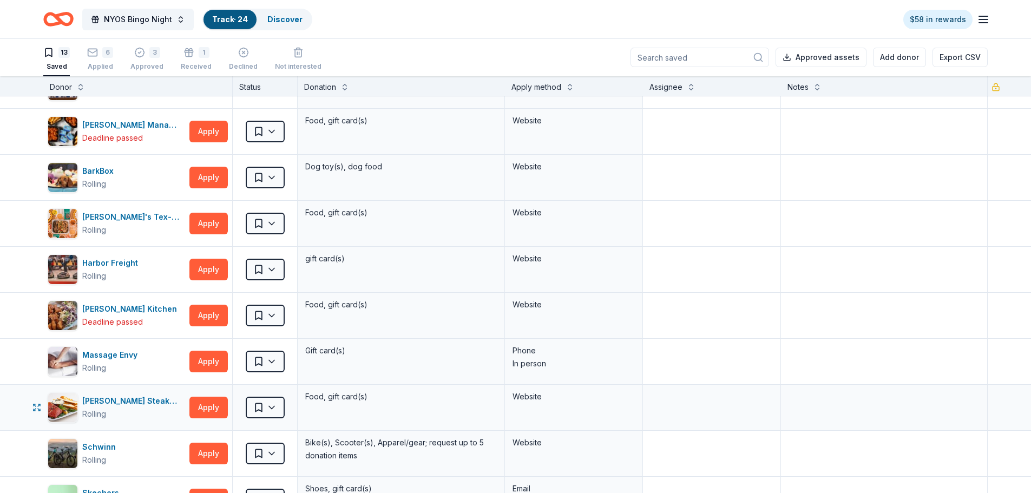
scroll to position [108, 0]
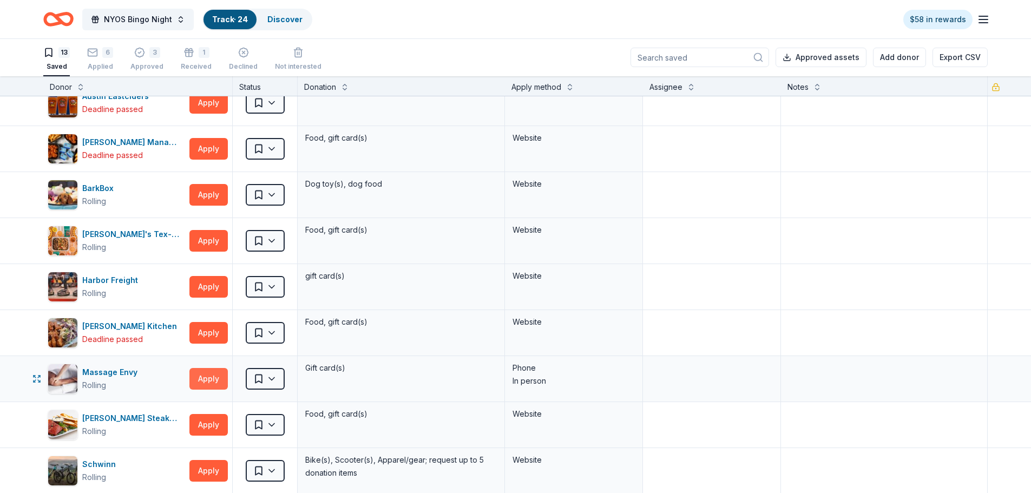
click at [203, 379] on button "Apply" at bounding box center [208, 379] width 38 height 22
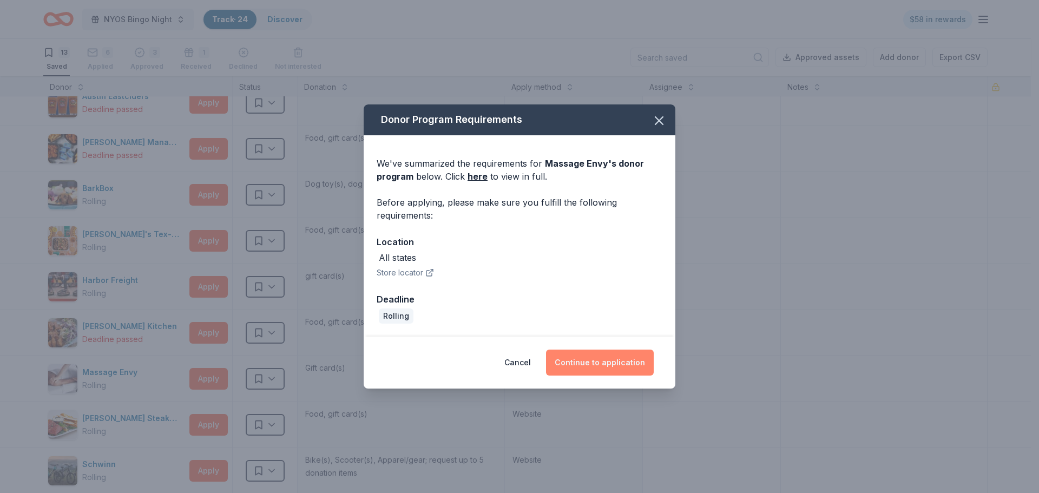
click at [597, 363] on button "Continue to application" at bounding box center [600, 363] width 108 height 26
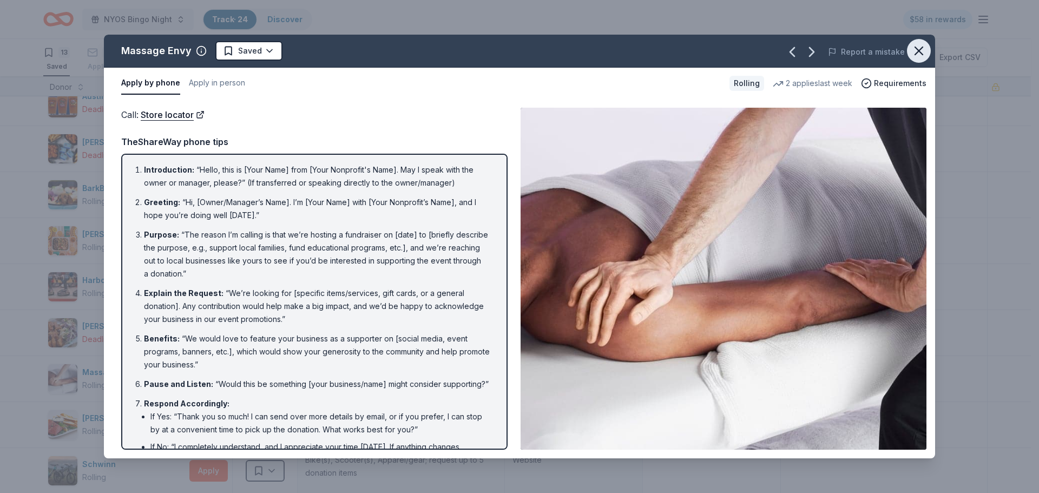
click at [911, 50] on icon "button" at bounding box center [918, 50] width 15 height 15
